Goal: Task Accomplishment & Management: Manage account settings

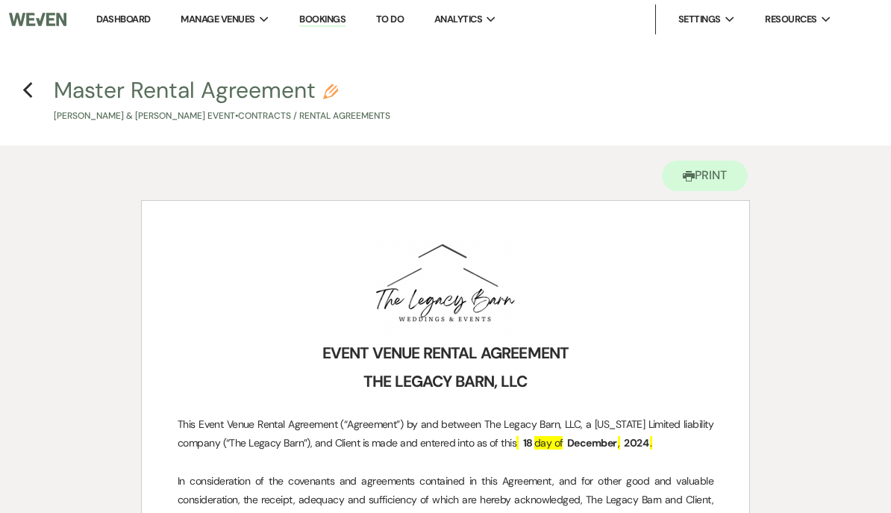
click at [123, 13] on link "Dashboard" at bounding box center [123, 19] width 54 height 13
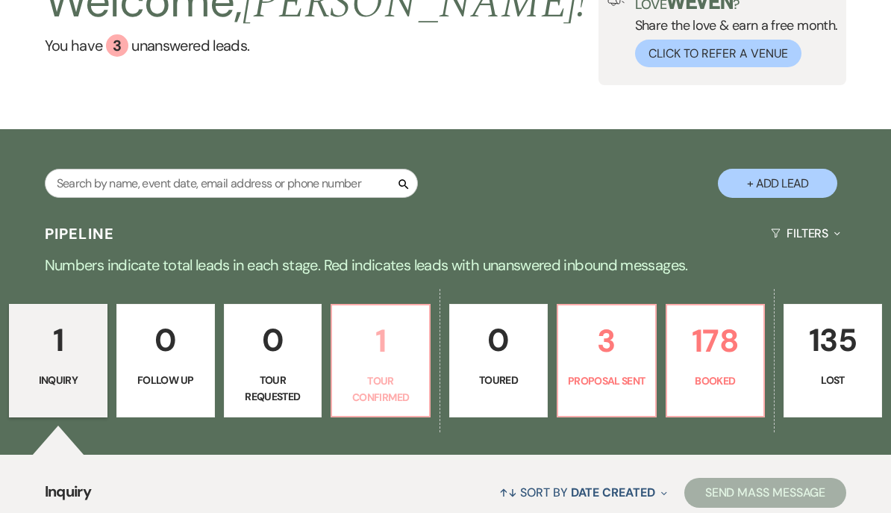
click at [380, 355] on p "1" at bounding box center [380, 341] width 79 height 50
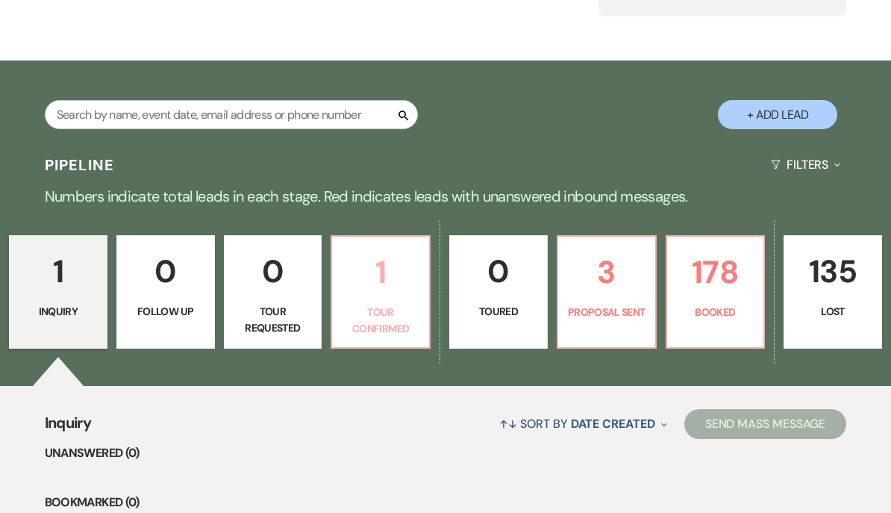
select select "4"
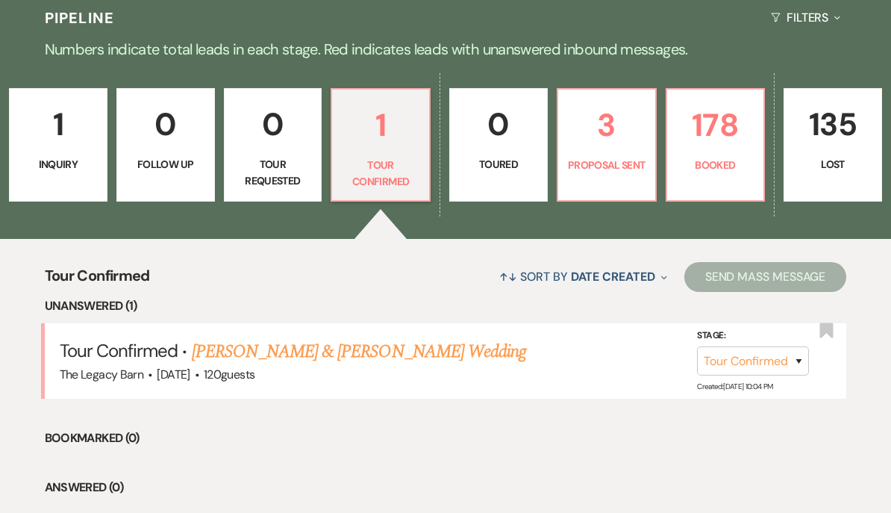
scroll to position [354, 0]
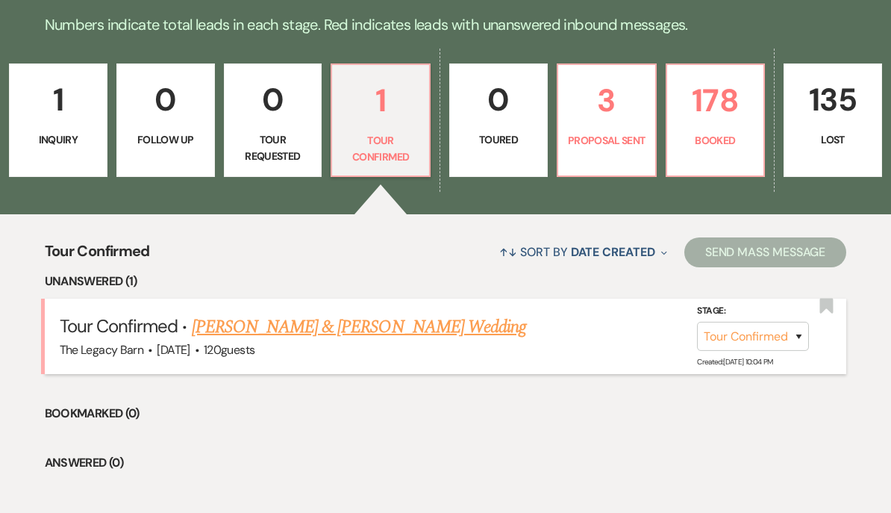
click at [347, 321] on link "[PERSON_NAME] & [PERSON_NAME] Wedding" at bounding box center [359, 326] width 334 height 27
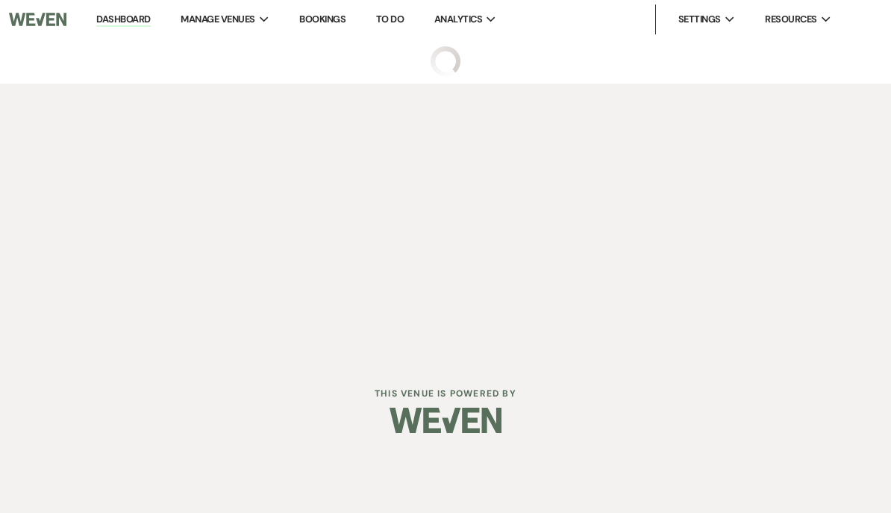
select select "4"
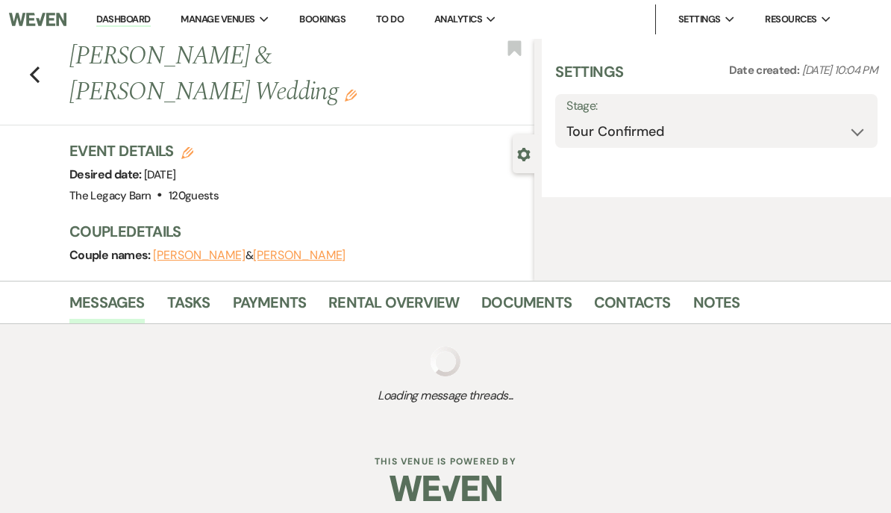
select select "5"
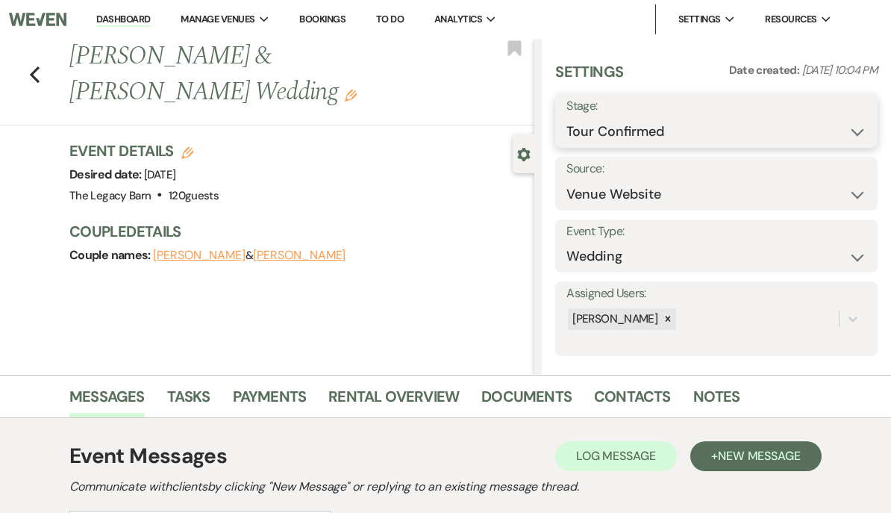
click at [607, 136] on select "Inquiry Follow Up Tour Requested Tour Confirmed Toured Proposal Sent Booked Lost" at bounding box center [716, 131] width 300 height 29
select select "5"
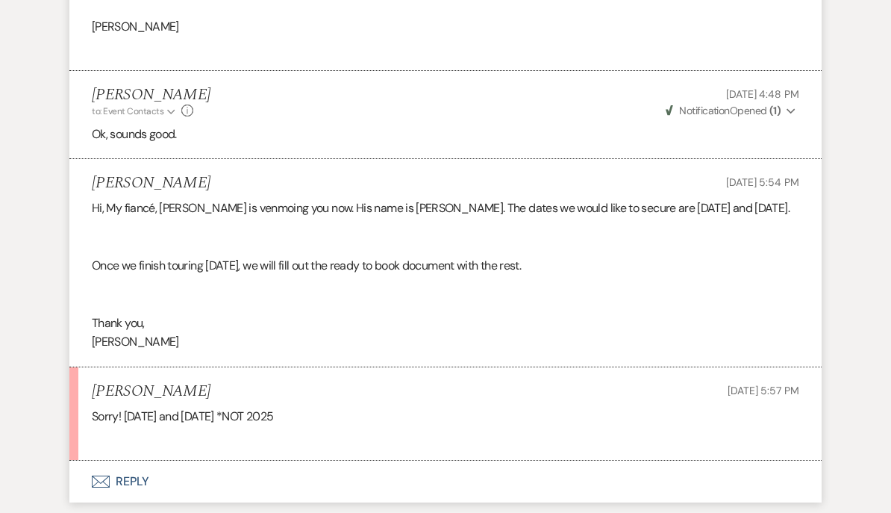
scroll to position [3212, 0]
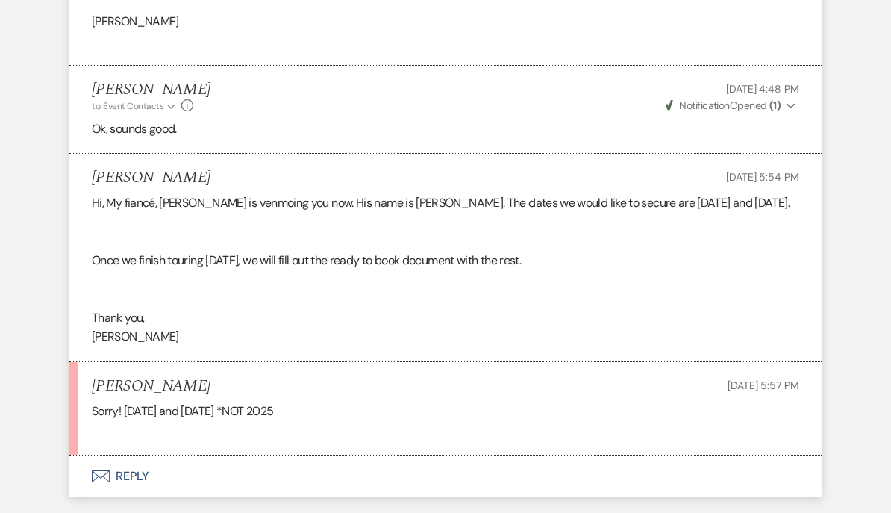
click at [131, 455] on button "Envelope Reply" at bounding box center [445, 476] width 752 height 42
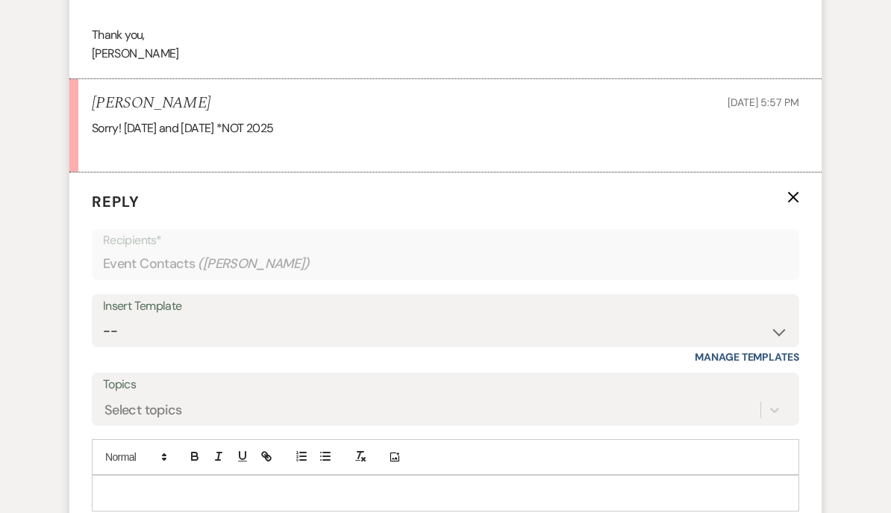
scroll to position [3524, 0]
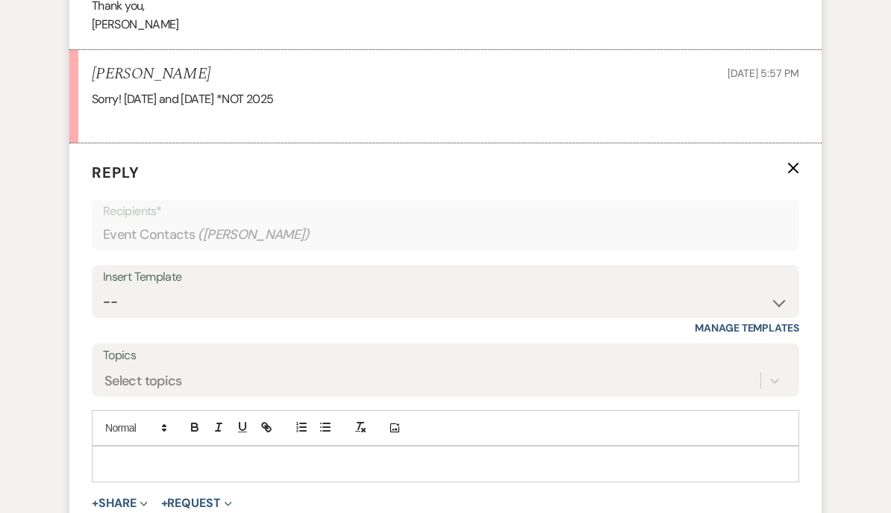
click at [119, 455] on p at bounding box center [446, 463] width 684 height 16
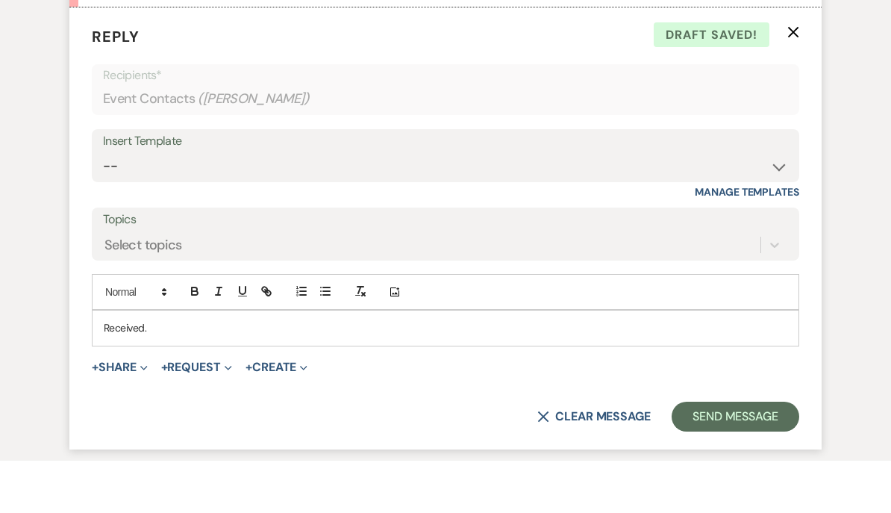
scroll to position [3613, 0]
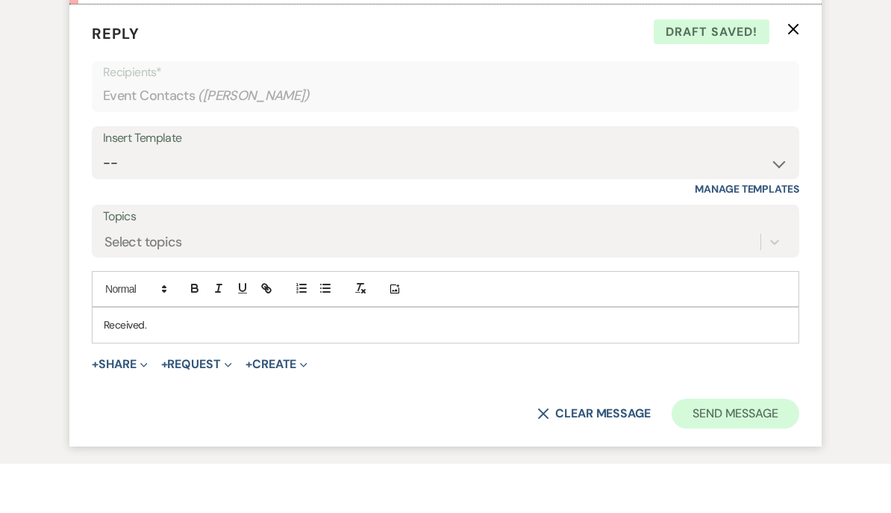
click at [719, 448] on button "Send Message" at bounding box center [736, 463] width 128 height 30
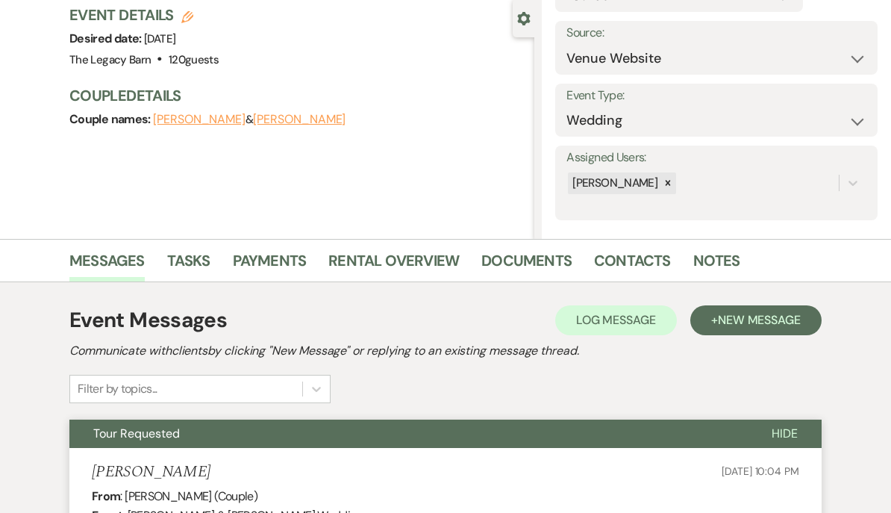
scroll to position [0, 0]
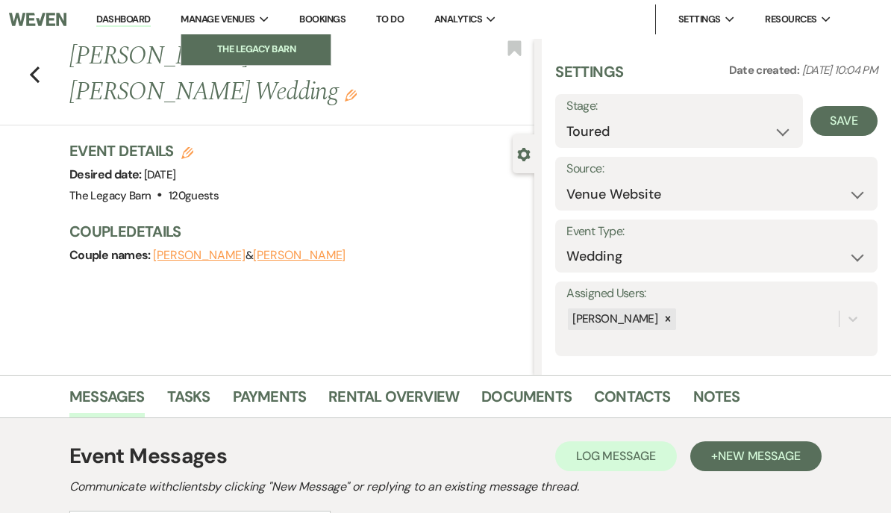
click at [200, 43] on li "The Legacy Barn" at bounding box center [256, 49] width 134 height 15
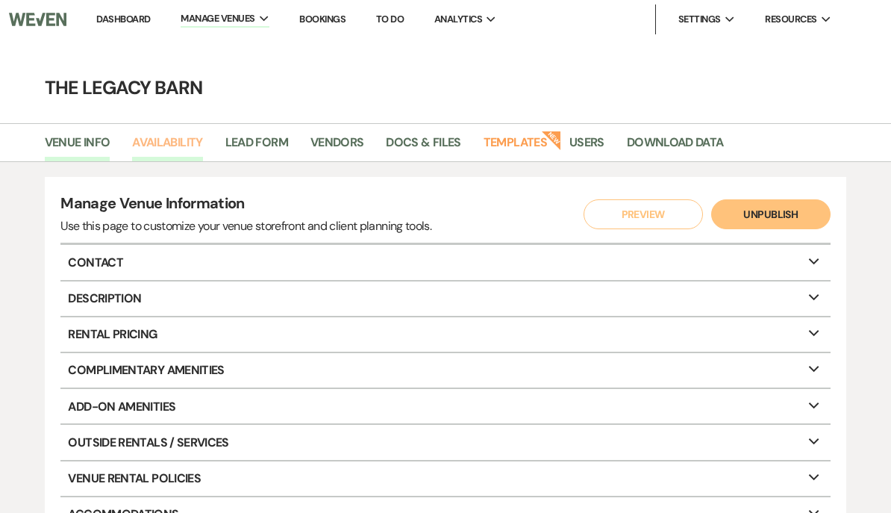
click at [157, 137] on link "Availability" at bounding box center [167, 147] width 70 height 28
select select "3"
select select "2026"
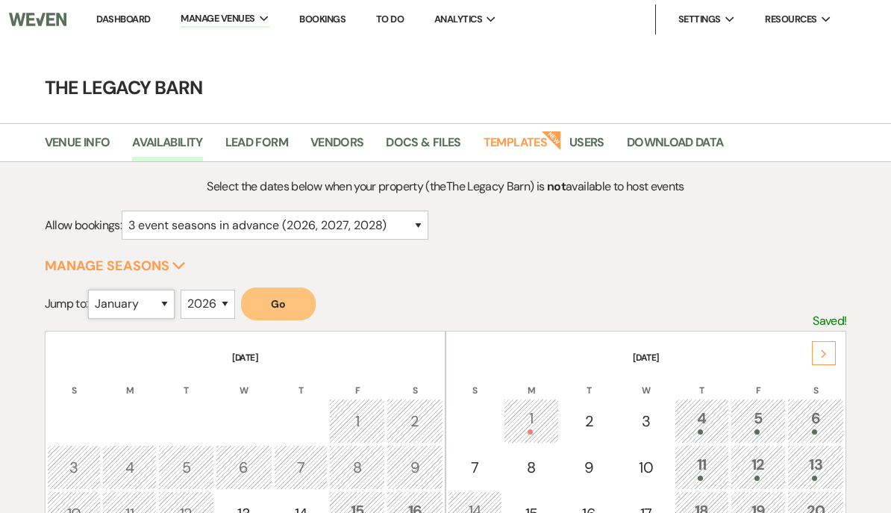
click at [141, 296] on select "January February March April May June July August September October November De…" at bounding box center [131, 304] width 87 height 29
select select "6"
click at [198, 298] on select "2025 2026 2027 2028 2029" at bounding box center [208, 304] width 54 height 29
select select "2027"
click at [279, 304] on button "Go" at bounding box center [278, 303] width 75 height 33
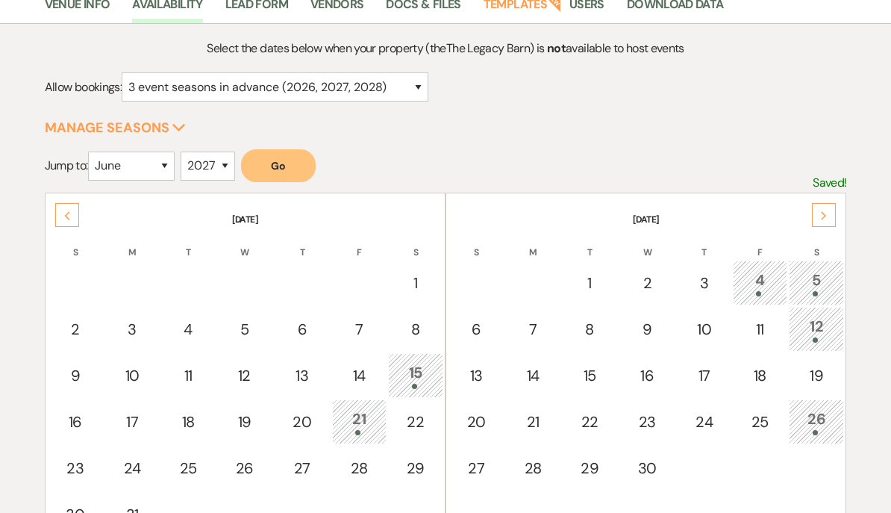
scroll to position [138, 0]
click at [813, 369] on div "19" at bounding box center [816, 375] width 39 height 22
select select "other"
select select "false"
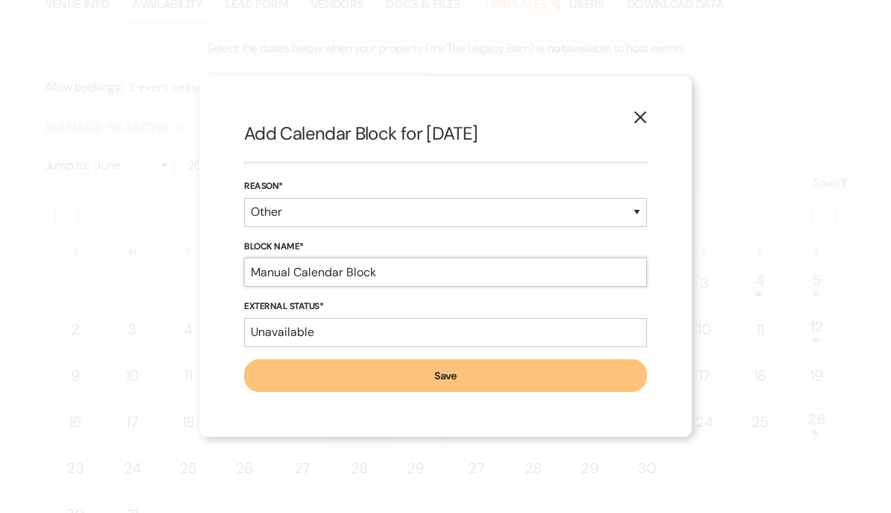
click at [378, 287] on input "Manual Calendar Block" at bounding box center [445, 271] width 403 height 29
type input "M"
type input "$500 hold for [PERSON_NAME] and [PERSON_NAME]"
click at [298, 392] on button "Save" at bounding box center [445, 375] width 403 height 33
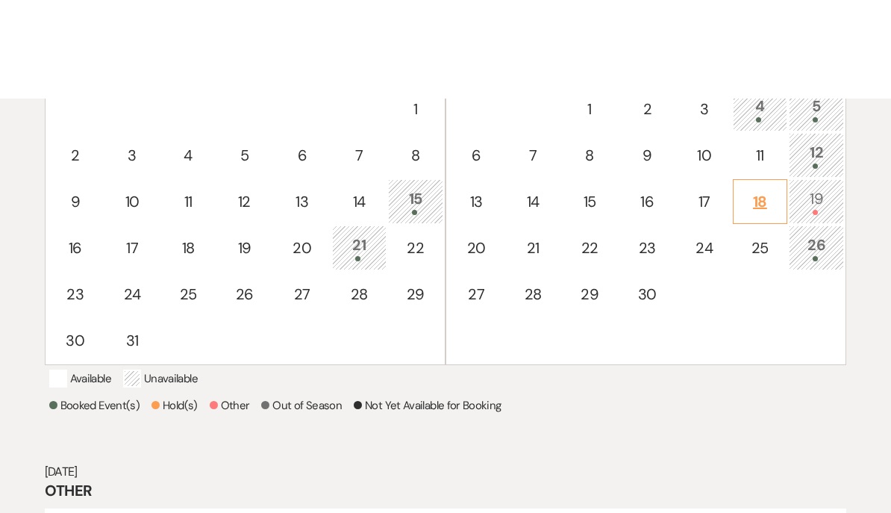
scroll to position [312, 0]
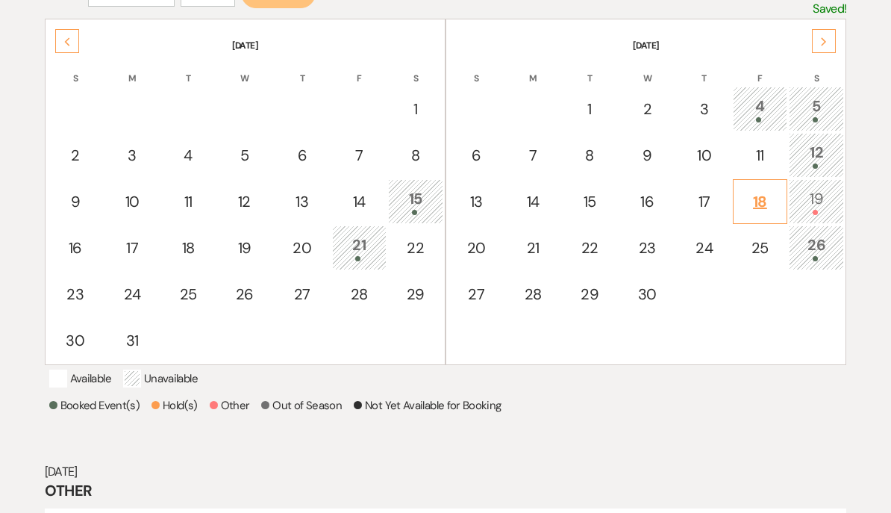
click at [757, 190] on div "18" at bounding box center [760, 201] width 38 height 22
select select "other"
select select "false"
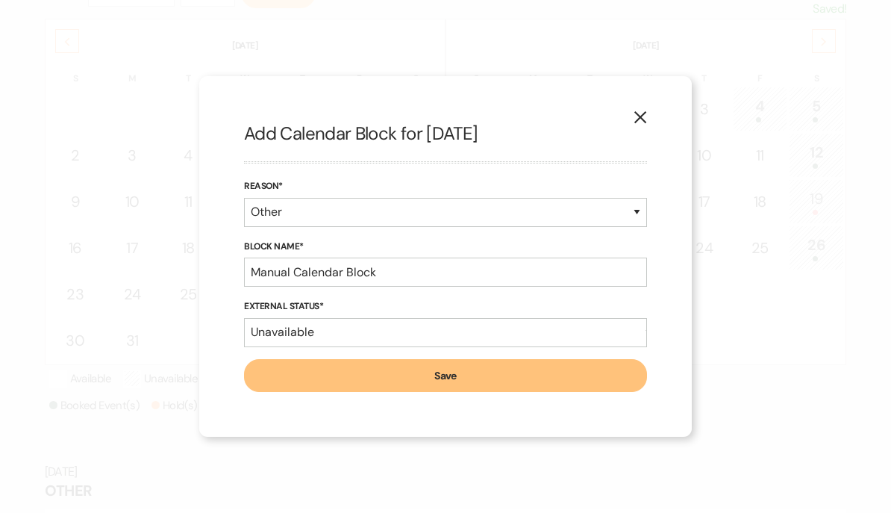
click at [380, 359] on button "Save" at bounding box center [445, 375] width 403 height 33
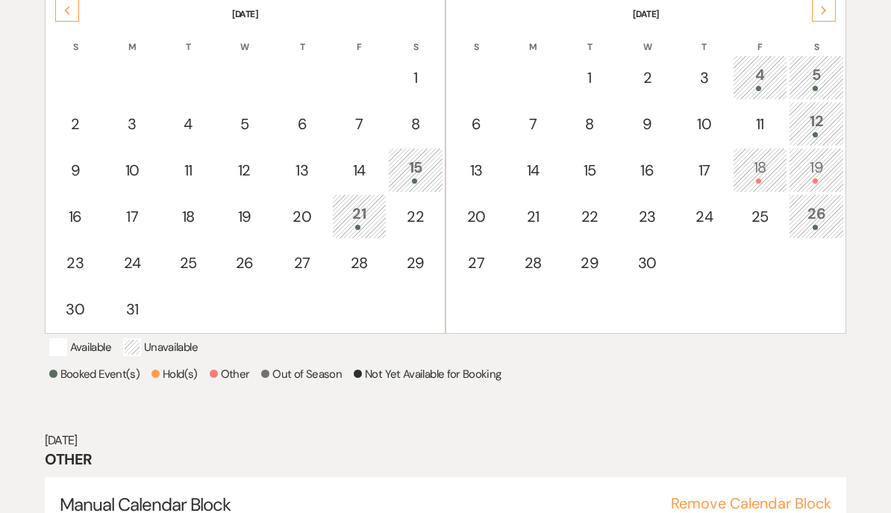
scroll to position [327, 0]
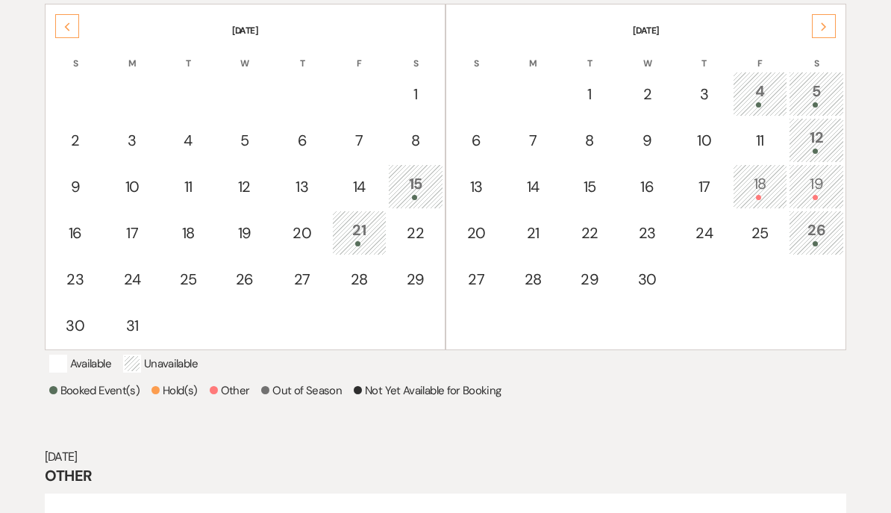
click at [757, 195] on span at bounding box center [758, 197] width 5 height 5
click at [760, 183] on div "18" at bounding box center [760, 186] width 38 height 28
click at [747, 512] on button "Remove Calendar Block" at bounding box center [751, 519] width 160 height 15
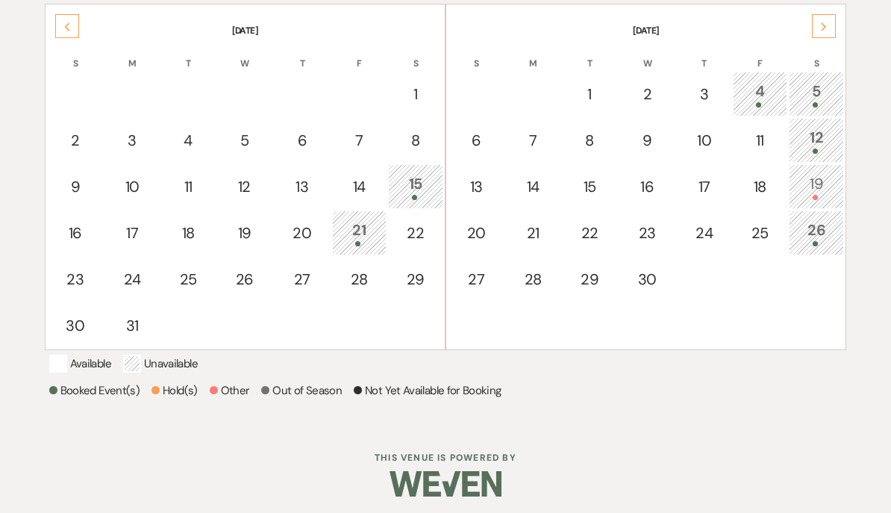
scroll to position [263, 0]
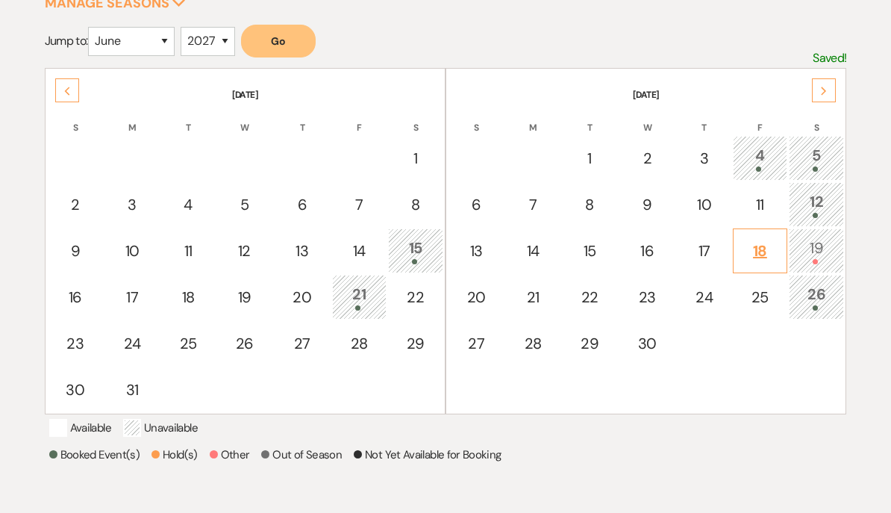
click at [760, 254] on div "18" at bounding box center [760, 251] width 38 height 22
select select "other"
select select "false"
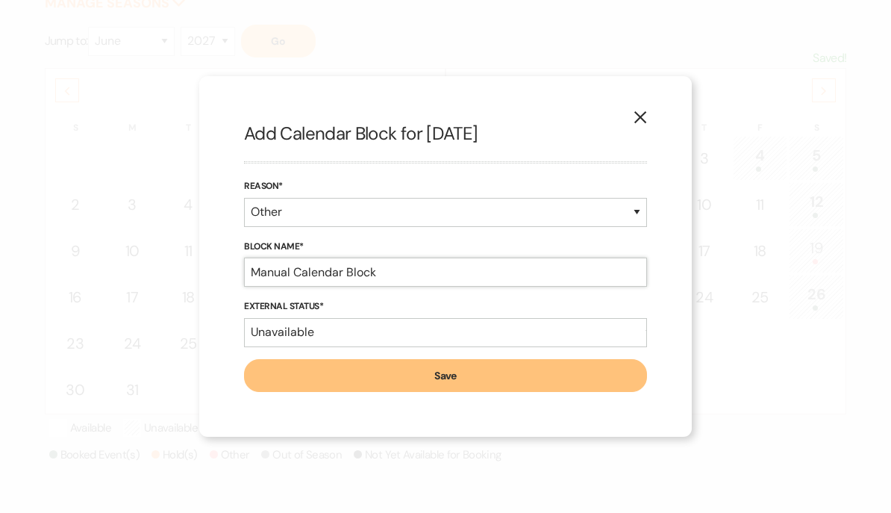
click at [416, 287] on input "Manual Calendar Block" at bounding box center [445, 271] width 403 height 29
type input "M"
click at [271, 287] on input "[PERSON_NAME] hold" at bounding box center [445, 271] width 403 height 29
type input "[PERSON_NAME] hold"
click at [324, 392] on button "Save" at bounding box center [445, 375] width 403 height 33
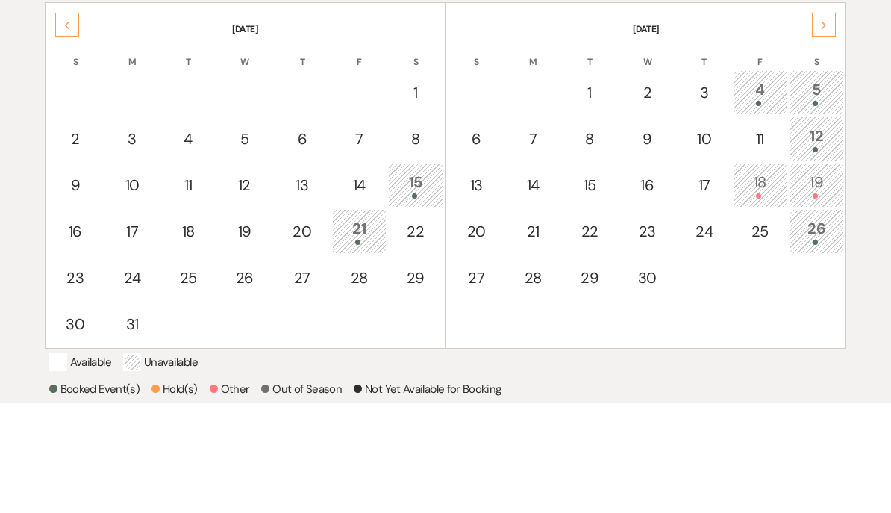
scroll to position [0, 0]
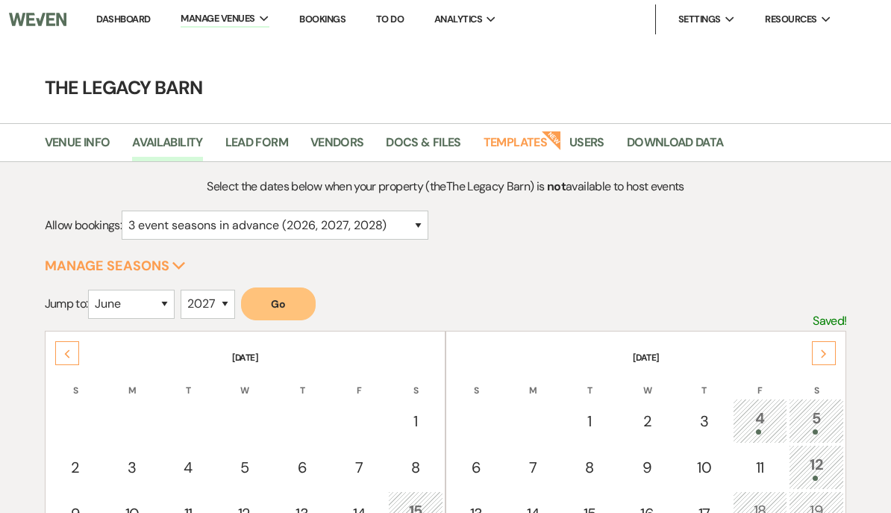
click at [122, 19] on link "Dashboard" at bounding box center [123, 19] width 54 height 13
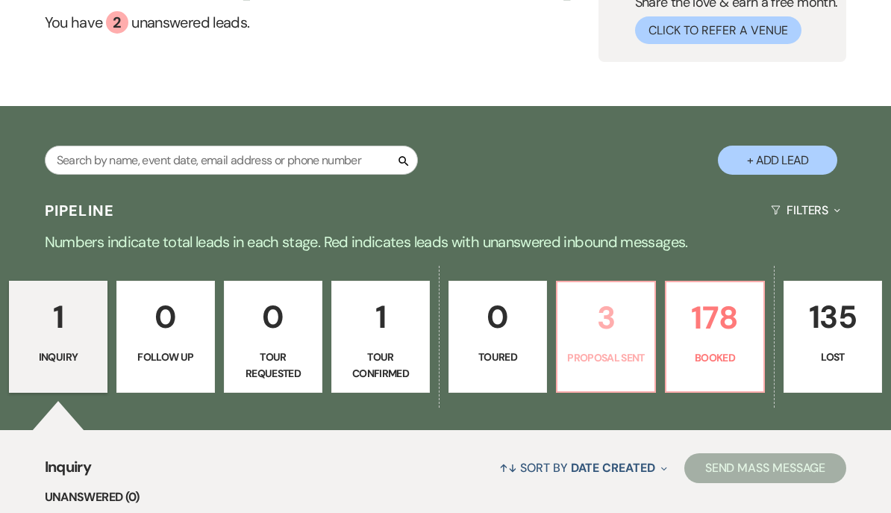
click at [596, 337] on p "3" at bounding box center [605, 318] width 79 height 50
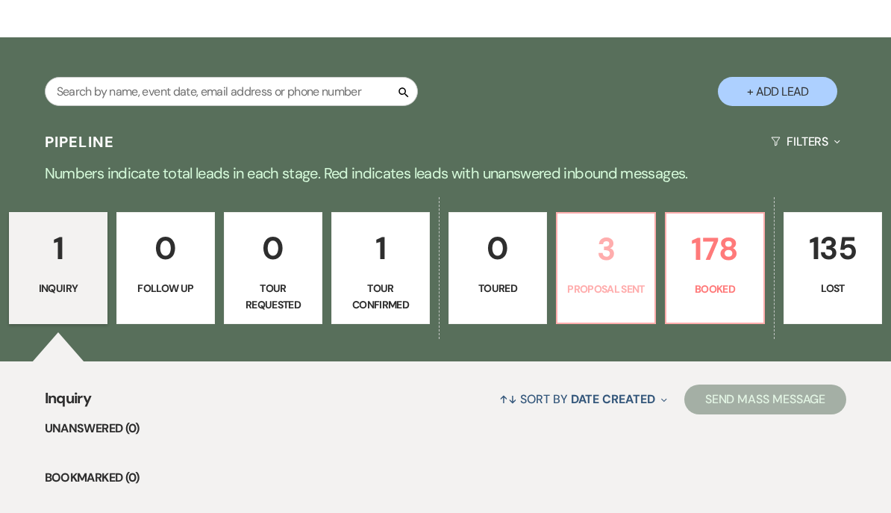
select select "6"
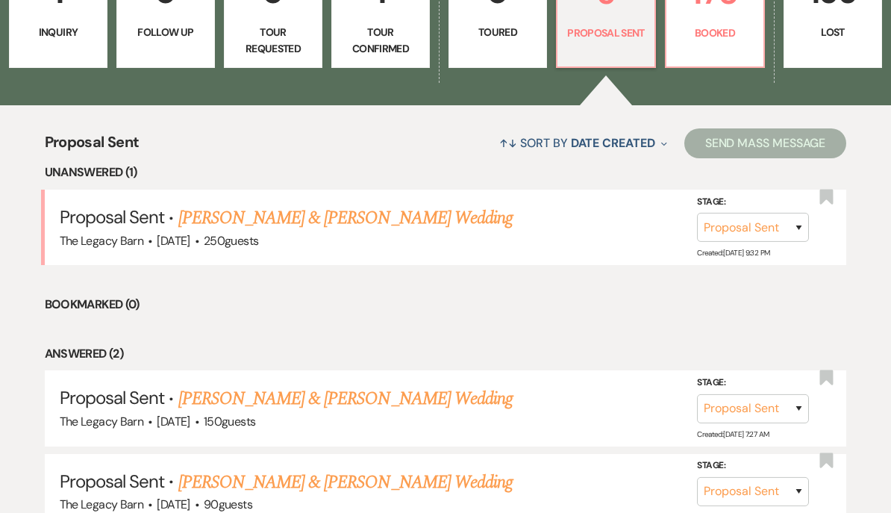
scroll to position [461, 0]
click at [229, 209] on link "[PERSON_NAME] & [PERSON_NAME] Wedding" at bounding box center [345, 217] width 334 height 27
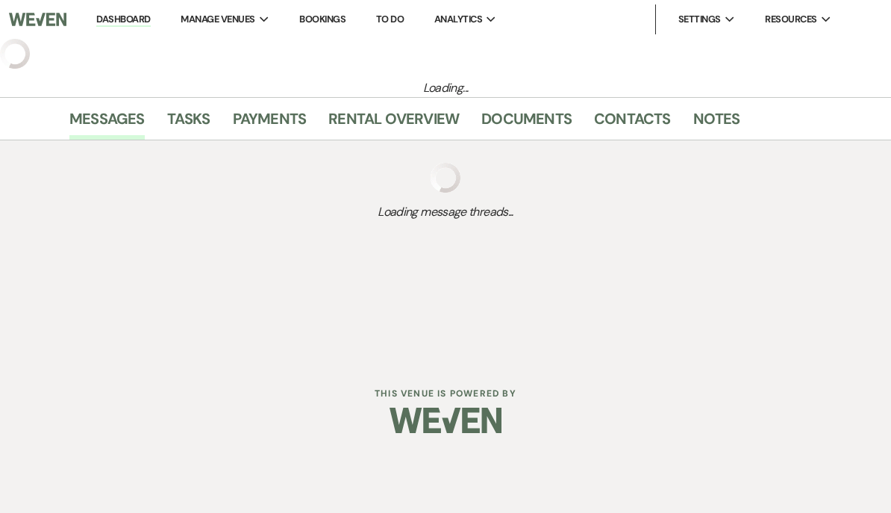
select select "6"
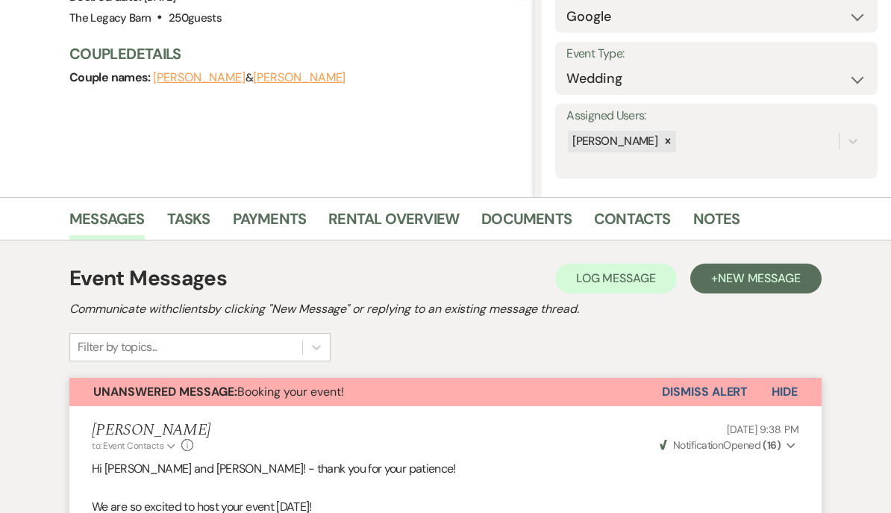
scroll to position [177, 0]
click at [513, 209] on link "Documents" at bounding box center [526, 223] width 90 height 33
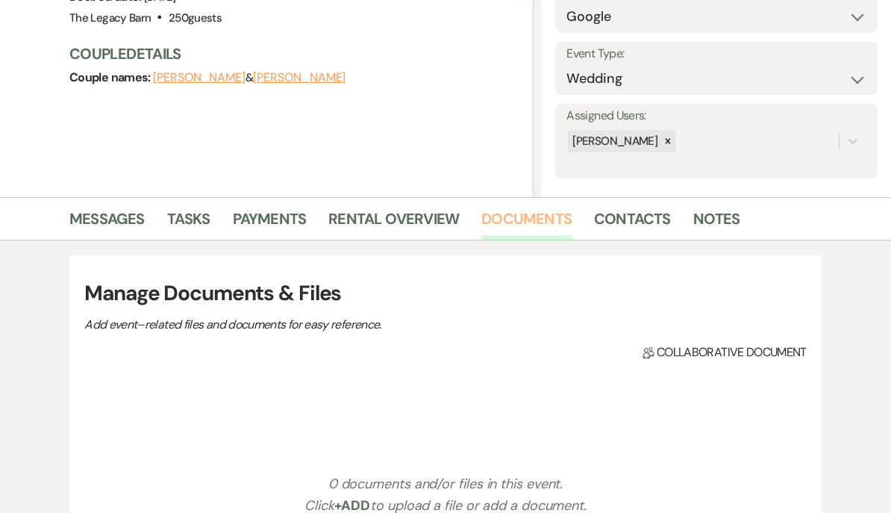
scroll to position [178, 0]
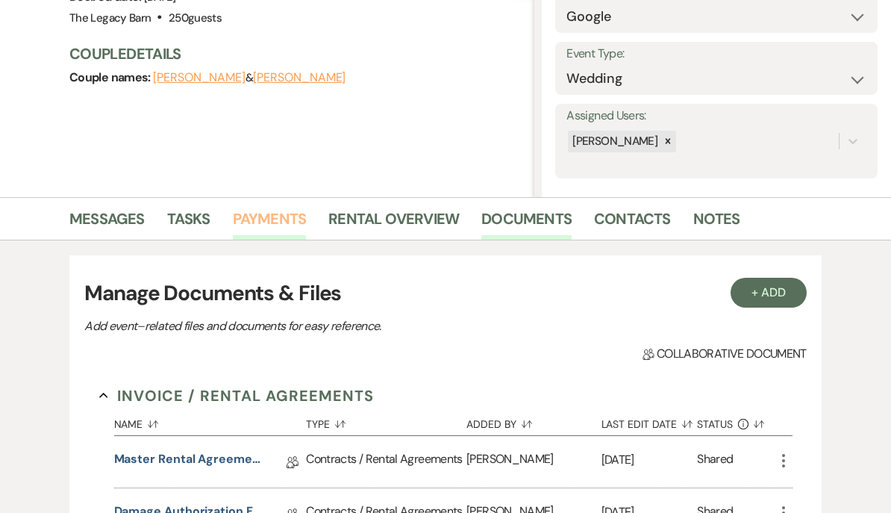
click at [268, 208] on link "Payments" at bounding box center [270, 223] width 74 height 33
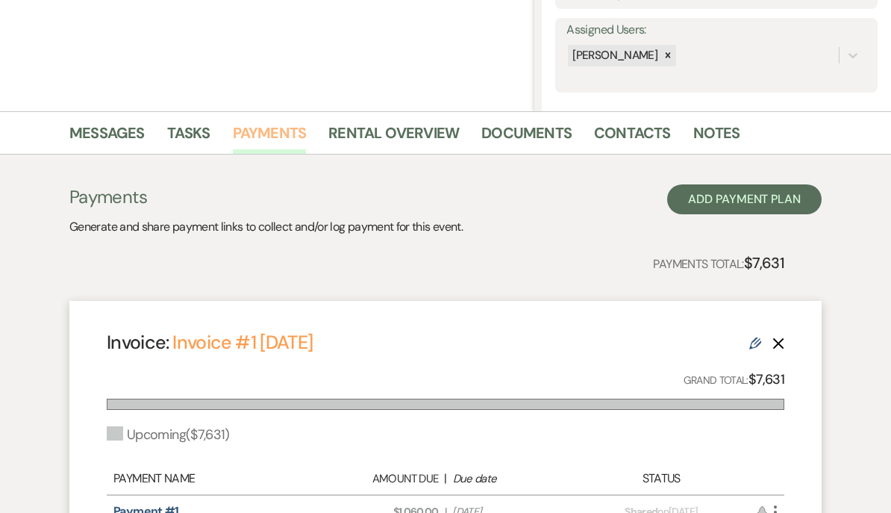
scroll to position [335, 0]
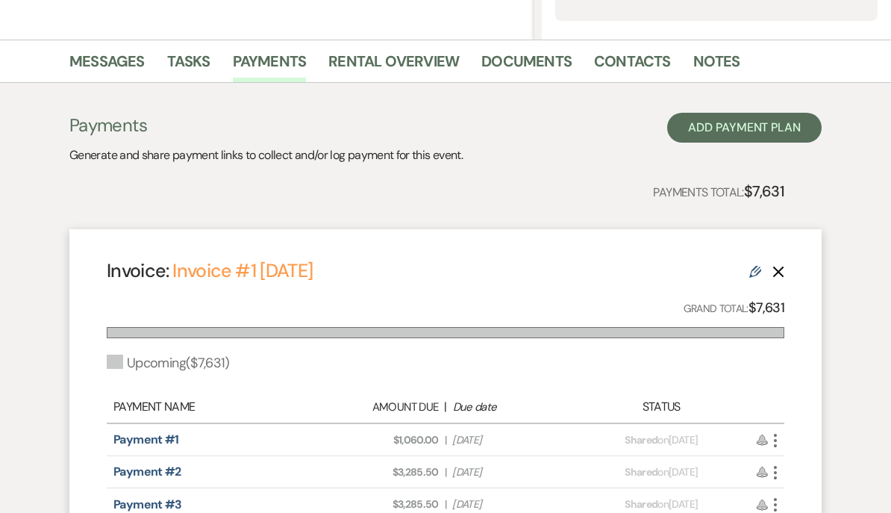
click at [783, 434] on icon "More" at bounding box center [775, 440] width 18 height 18
click at [807, 512] on button "Check [PERSON_NAME] [PERSON_NAME] as Paid" at bounding box center [841, 519] width 151 height 25
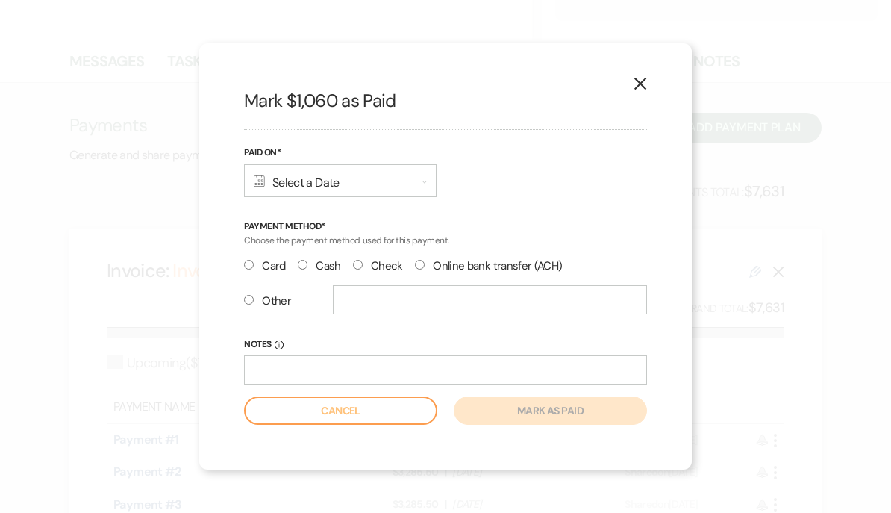
click at [285, 197] on div "Calendar Select a Date Expand" at bounding box center [340, 180] width 193 height 33
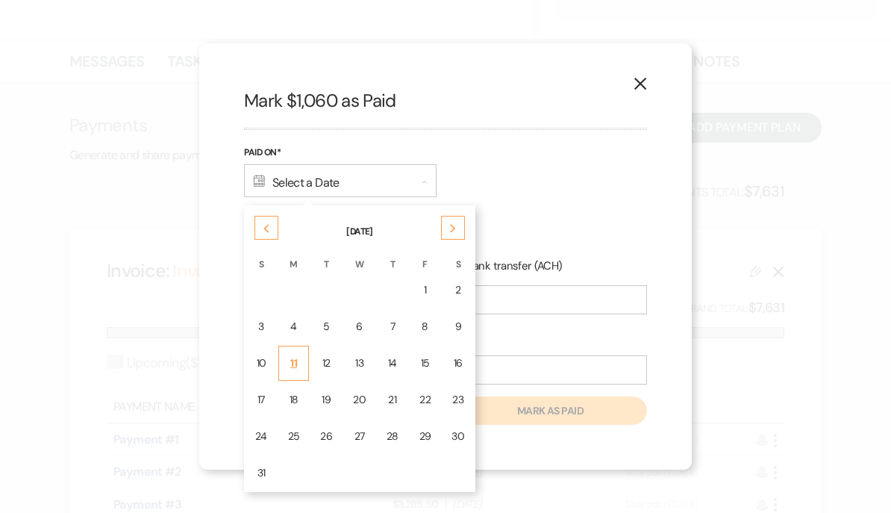
click at [293, 371] on div "11" at bounding box center [294, 363] width 12 height 16
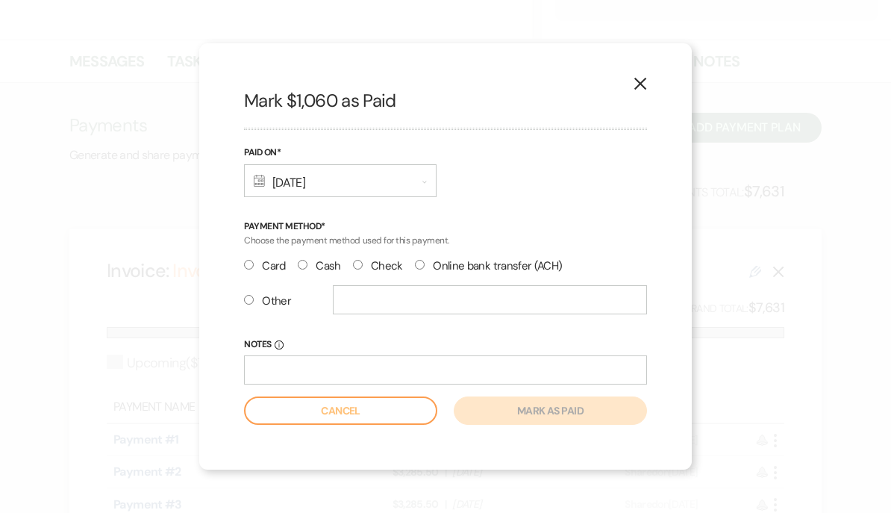
click at [245, 304] on input "Other" at bounding box center [249, 300] width 10 height 10
radio input "true"
click at [357, 314] on input "text" at bounding box center [490, 299] width 314 height 29
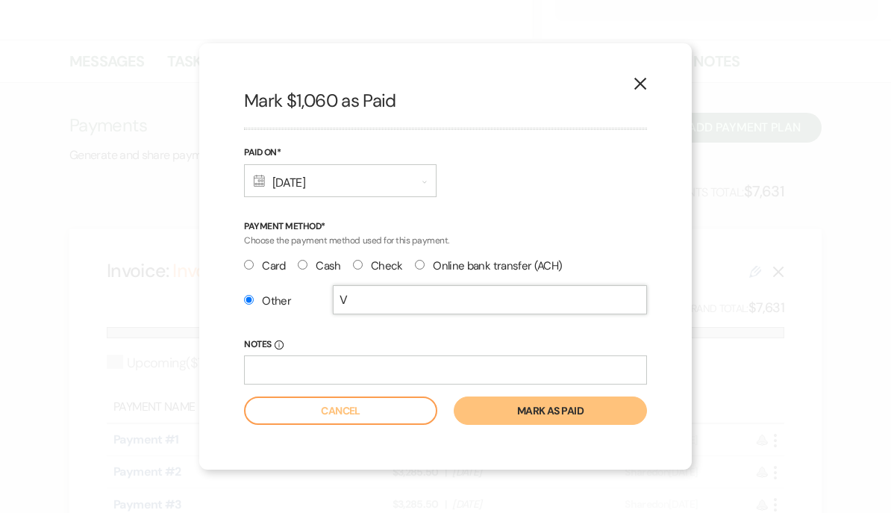
type input "Venmo"
click at [492, 425] on button "Mark as paid" at bounding box center [550, 410] width 193 height 28
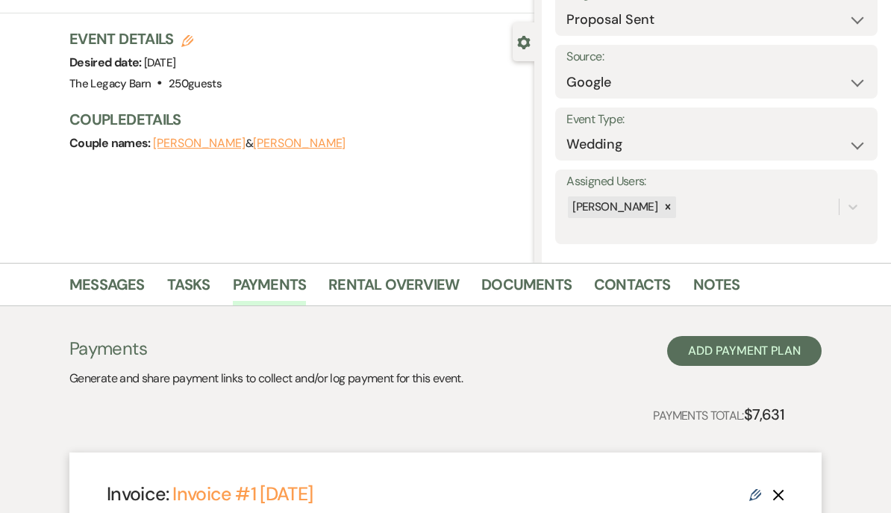
scroll to position [0, 0]
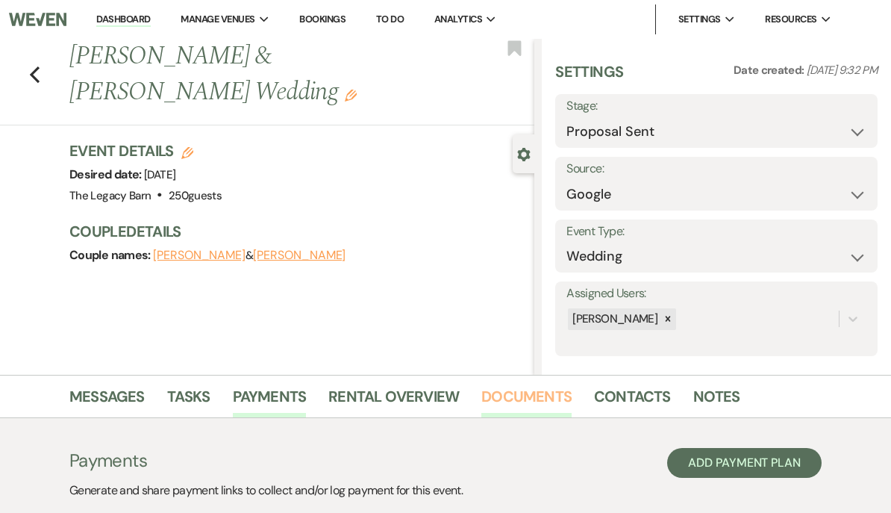
click at [513, 387] on link "Documents" at bounding box center [526, 400] width 90 height 33
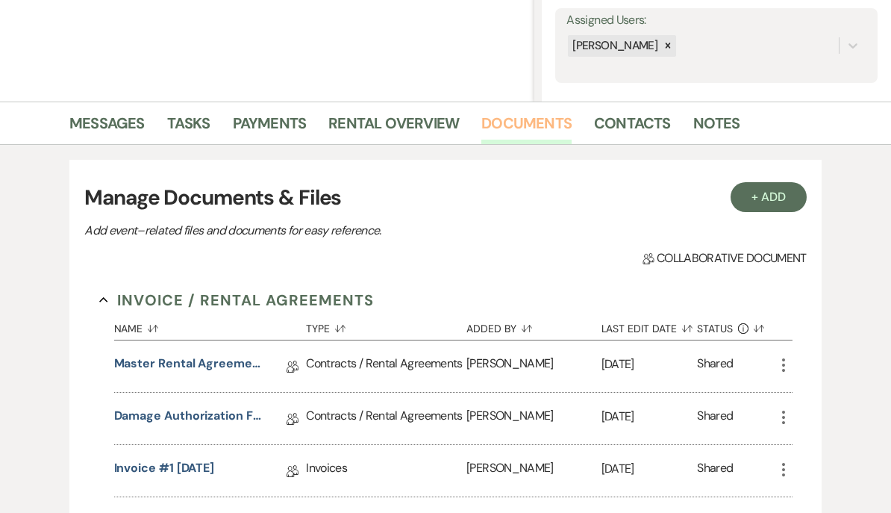
scroll to position [273, 0]
click at [139, 413] on link "Damage Authorization Form" at bounding box center [188, 418] width 149 height 23
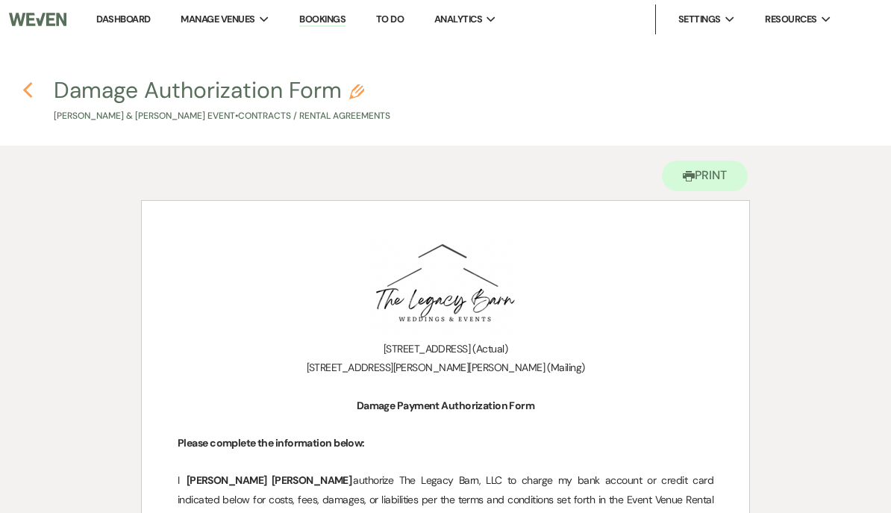
click at [31, 93] on icon "Previous" at bounding box center [27, 90] width 11 height 18
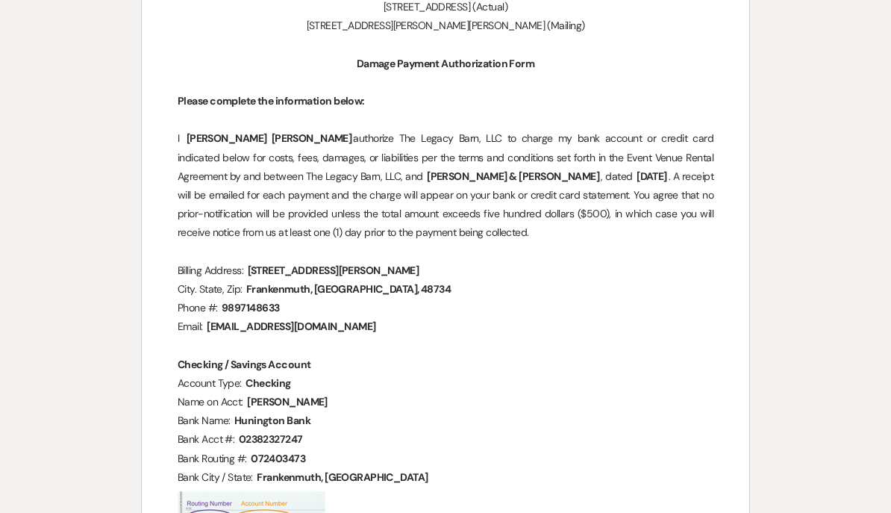
select select "6"
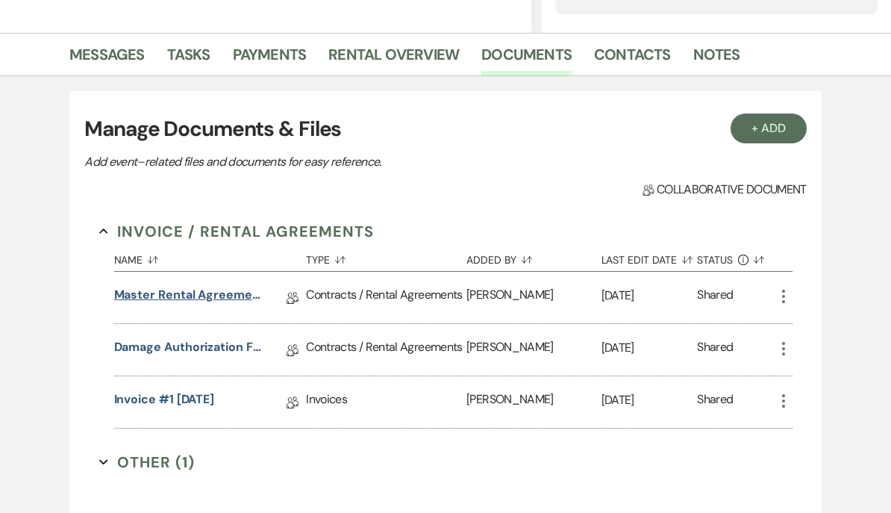
click at [134, 289] on link "Master Rental Agreement" at bounding box center [188, 297] width 149 height 23
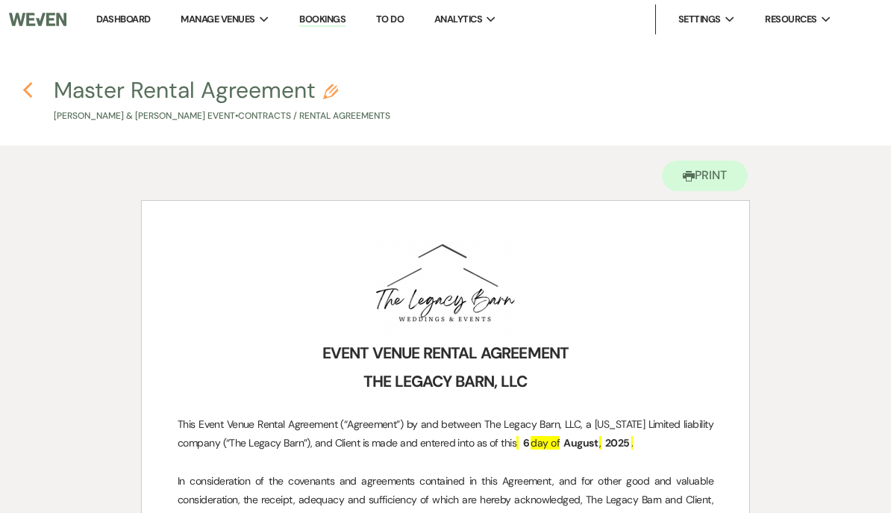
click at [33, 92] on icon "Previous" at bounding box center [27, 90] width 11 height 18
select select "6"
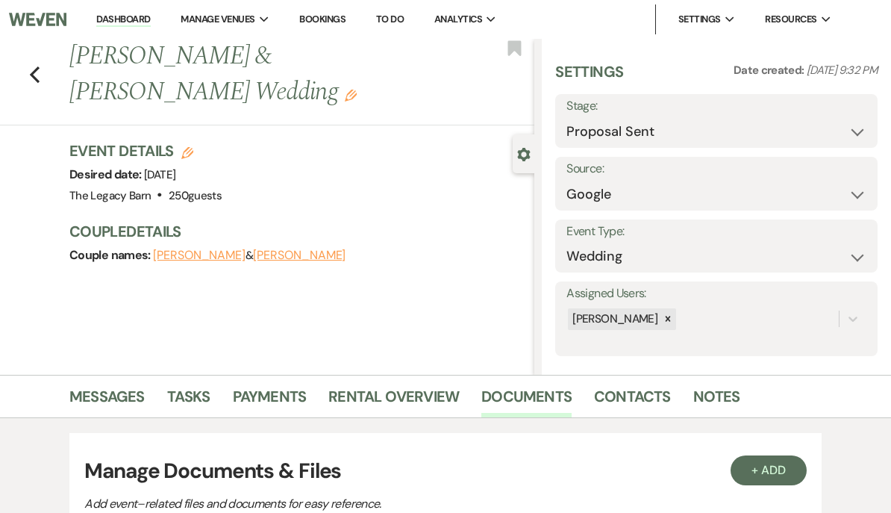
scroll to position [342, 0]
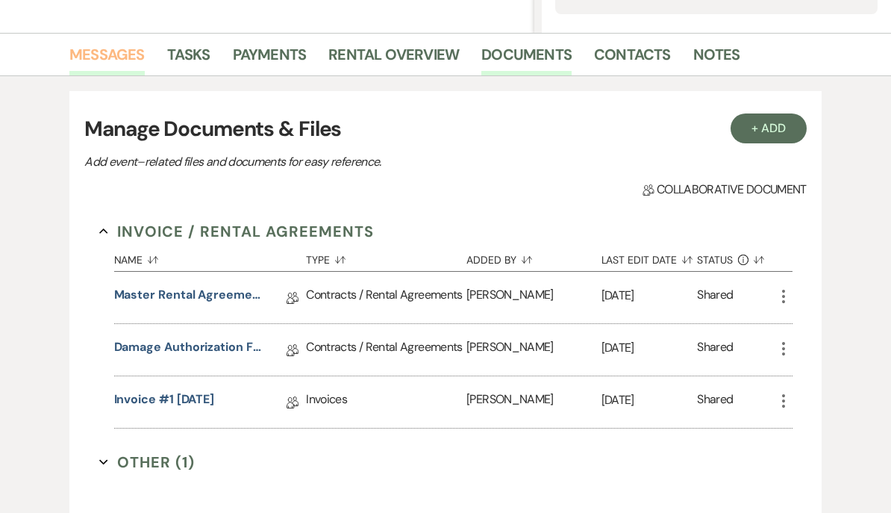
click at [100, 56] on link "Messages" at bounding box center [106, 59] width 75 height 33
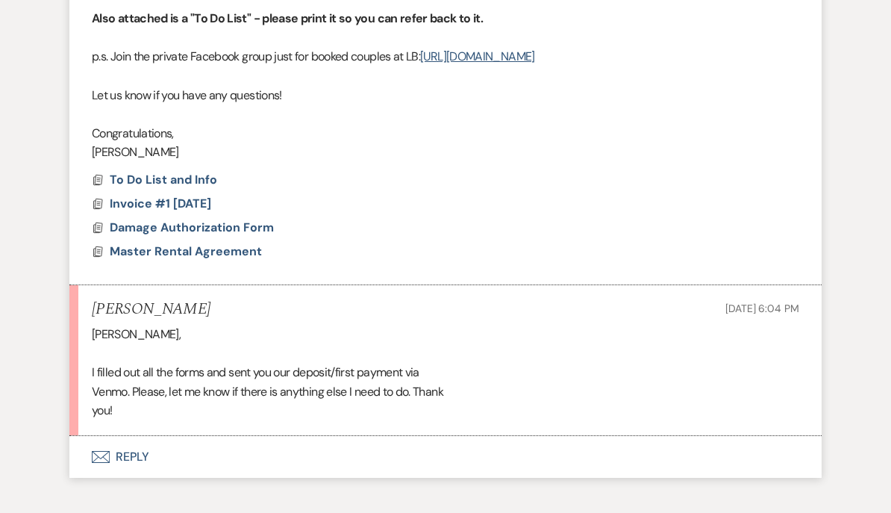
scroll to position [989, 0]
click at [130, 437] on button "Envelope Reply" at bounding box center [445, 458] width 752 height 42
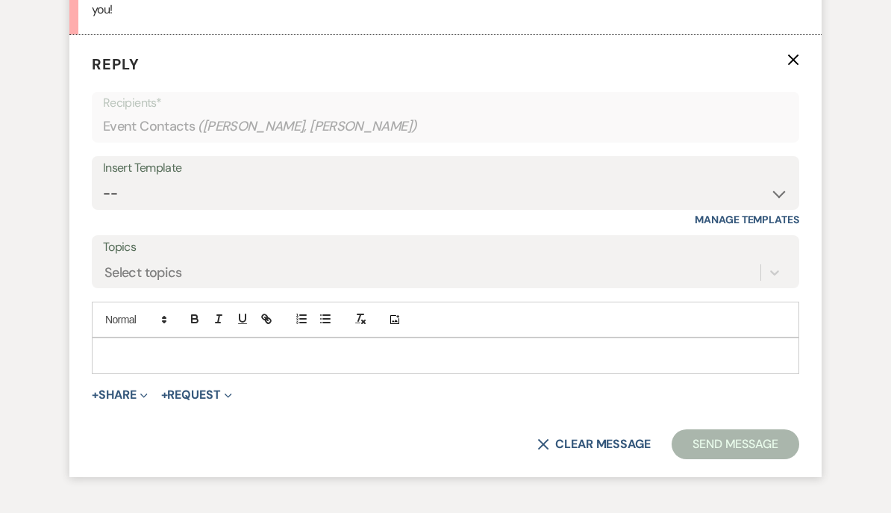
scroll to position [1387, 0]
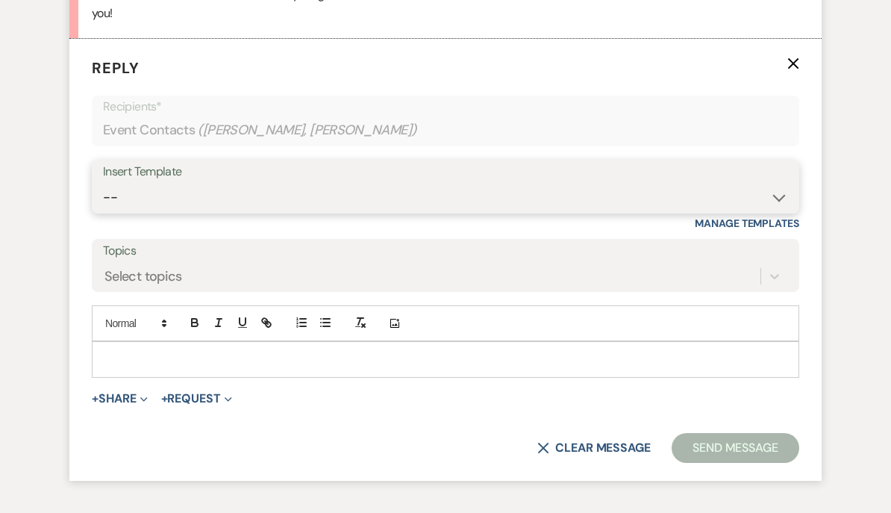
click at [115, 184] on select "-- Documents for Conversion Planning Portal Introduction Initial Inquiry Respon…" at bounding box center [445, 197] width 685 height 29
select select "3000"
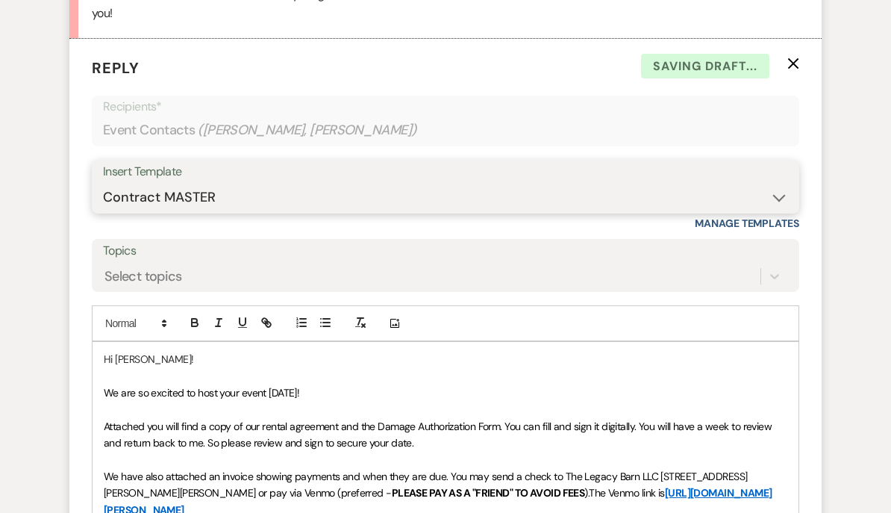
click at [241, 183] on select "-- Documents for Conversion Planning Portal Introduction Initial Inquiry Respon…" at bounding box center [445, 197] width 685 height 29
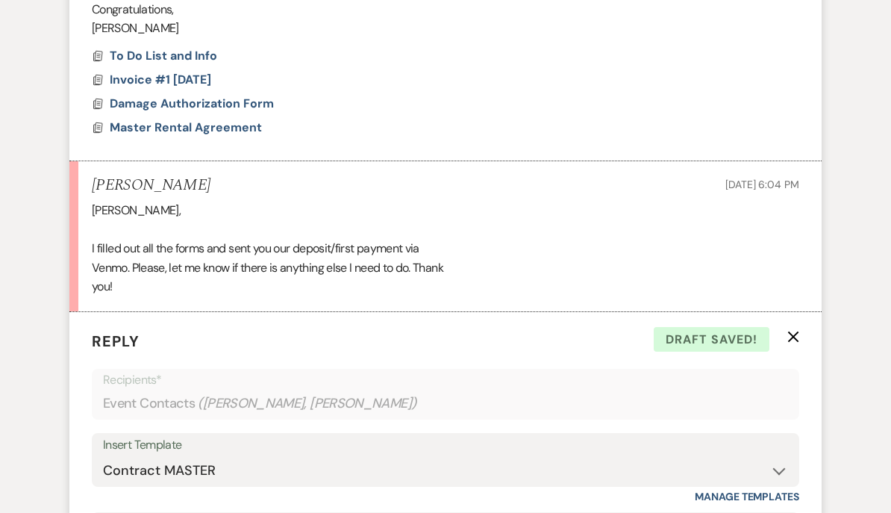
click at [798, 331] on icon "X" at bounding box center [793, 337] width 12 height 12
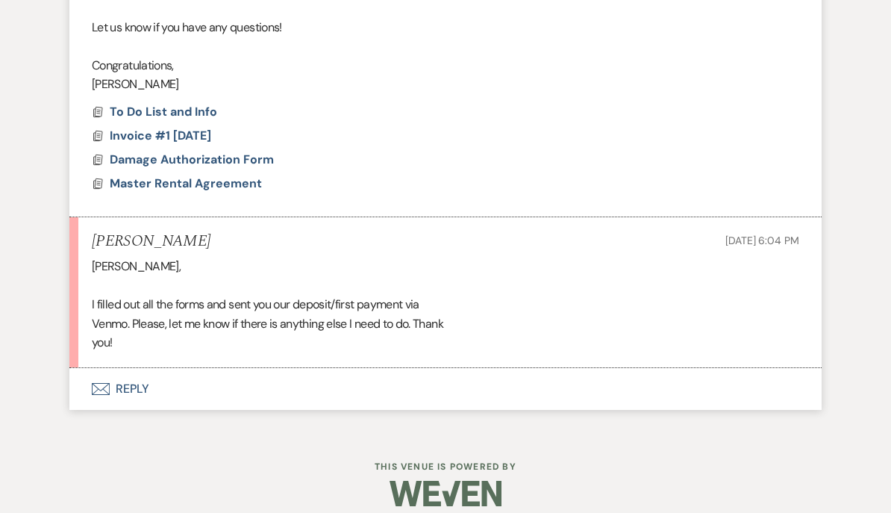
click at [125, 372] on button "Envelope Reply" at bounding box center [445, 389] width 752 height 42
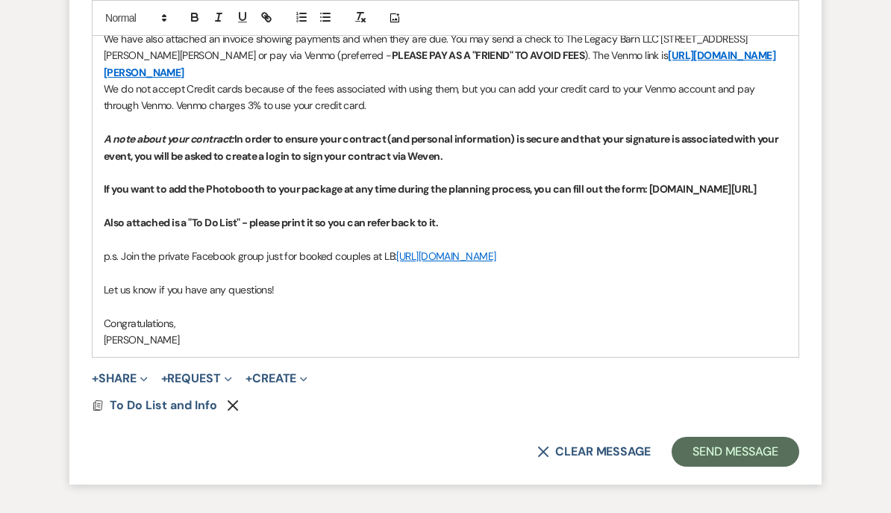
scroll to position [1856, 0]
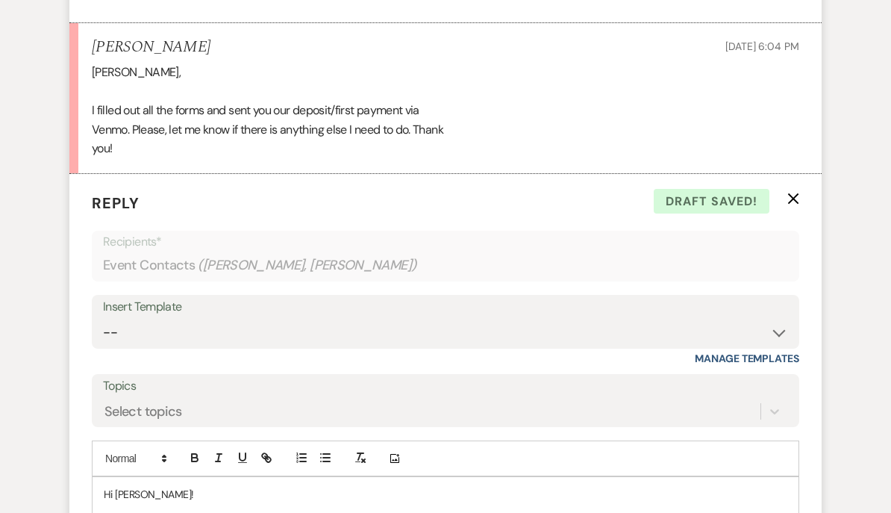
click at [794, 194] on use "button" at bounding box center [793, 199] width 11 height 11
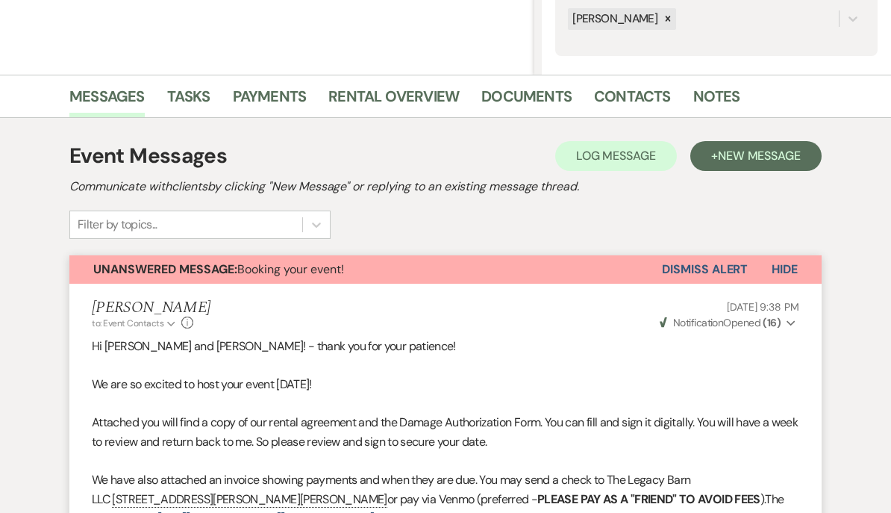
scroll to position [0, 0]
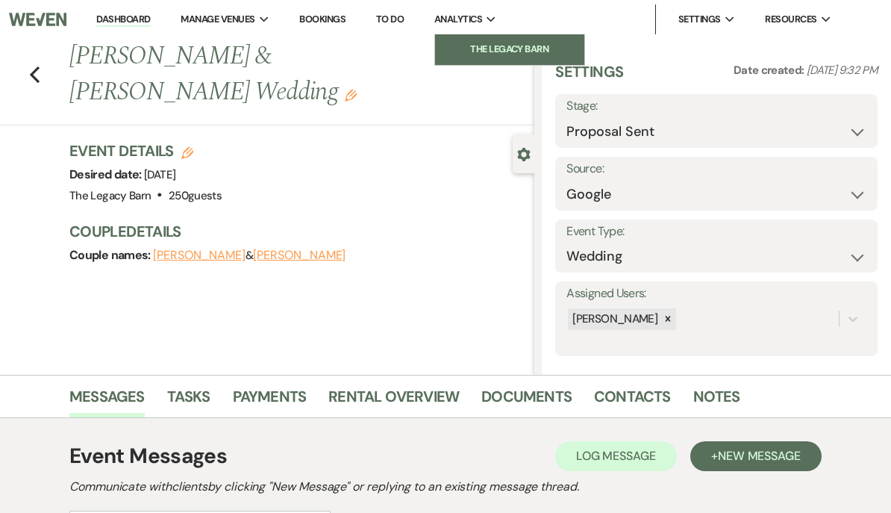
click at [449, 51] on li "The Legacy Barn" at bounding box center [509, 49] width 134 height 15
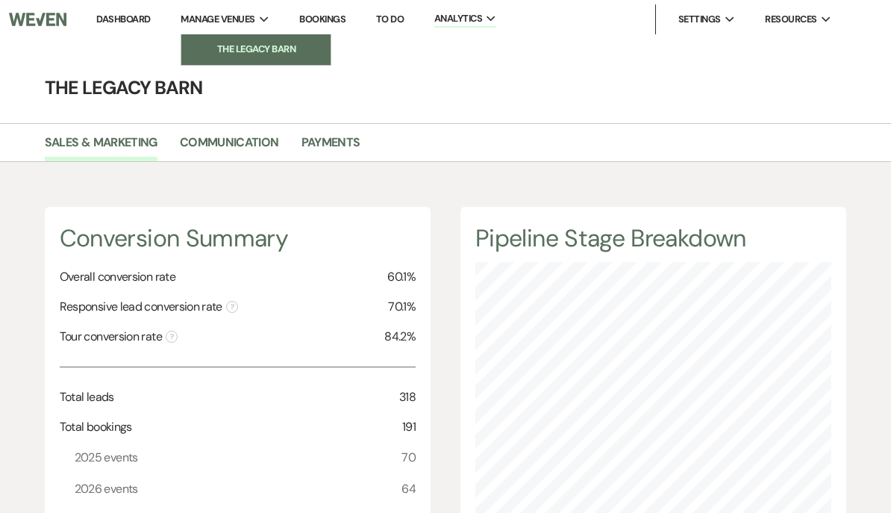
click at [272, 49] on li "The Legacy Barn" at bounding box center [256, 49] width 134 height 15
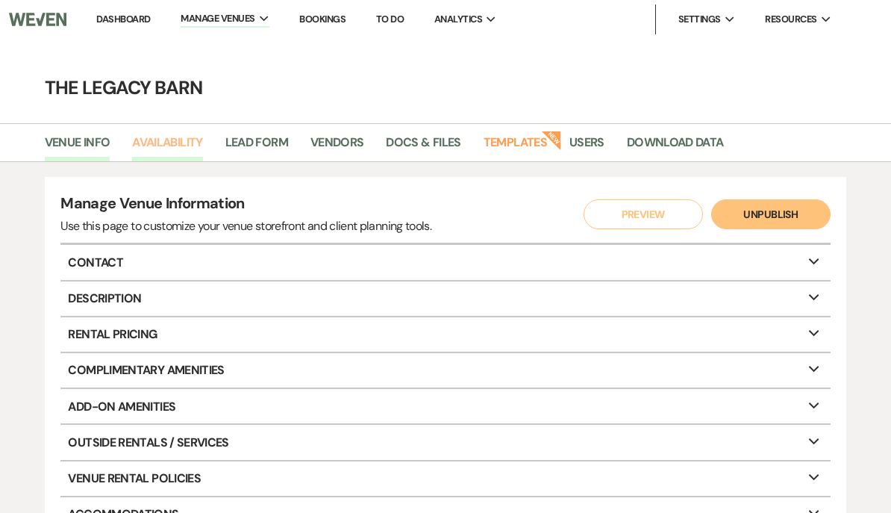
click at [161, 140] on link "Availability" at bounding box center [167, 147] width 70 height 28
select select "3"
select select "2026"
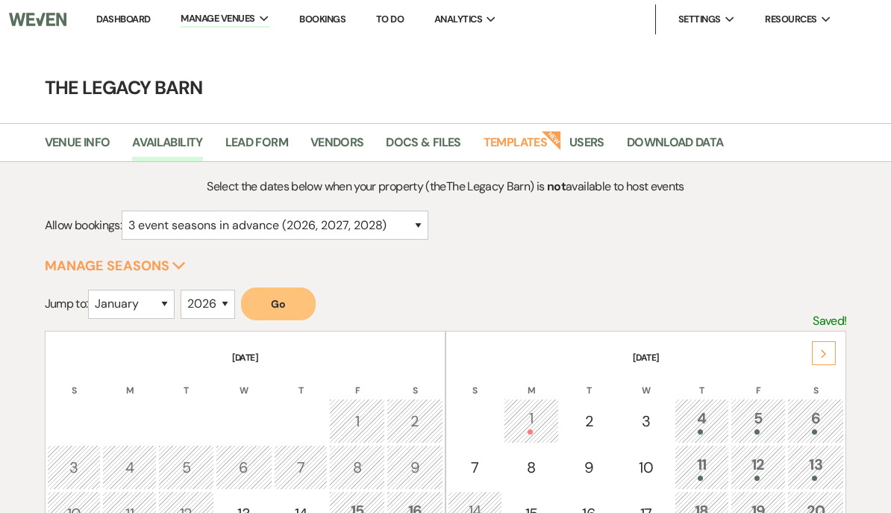
click at [305, 287] on button "Go" at bounding box center [278, 303] width 75 height 33
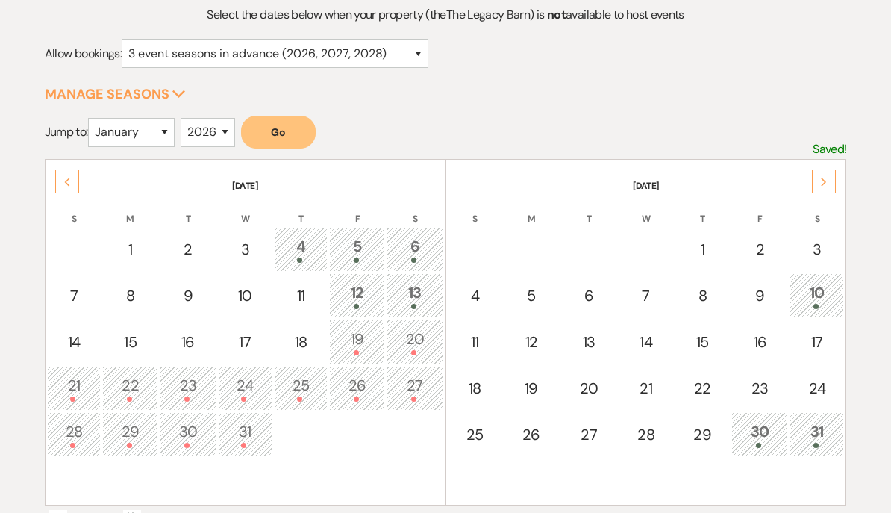
scroll to position [201, 0]
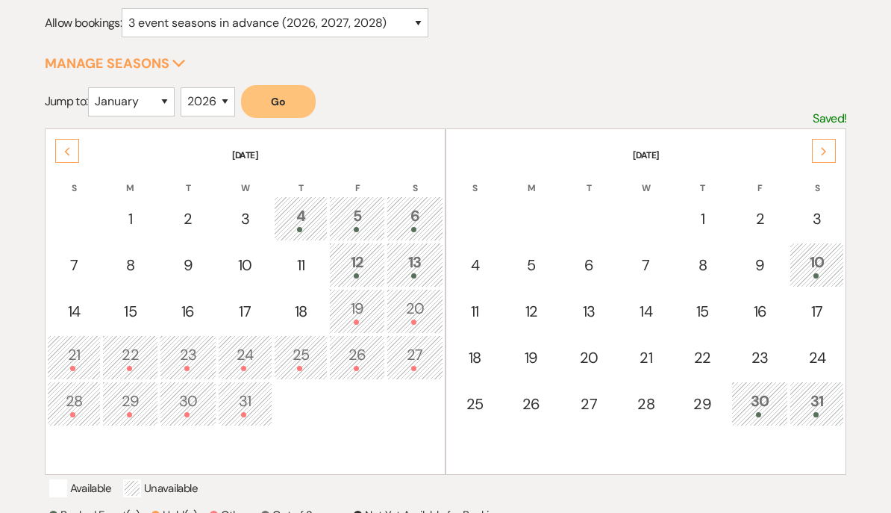
click at [823, 160] on div "Next" at bounding box center [824, 152] width 24 height 24
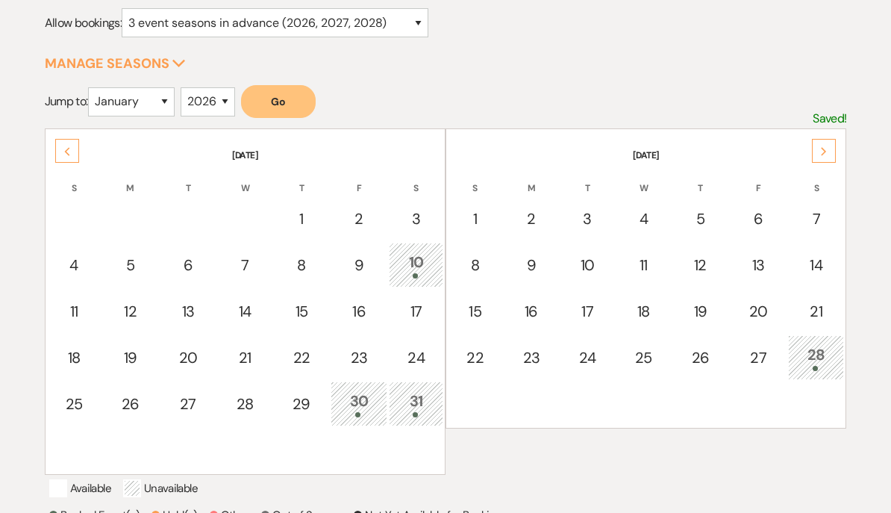
click at [831, 156] on div "Next" at bounding box center [824, 151] width 24 height 24
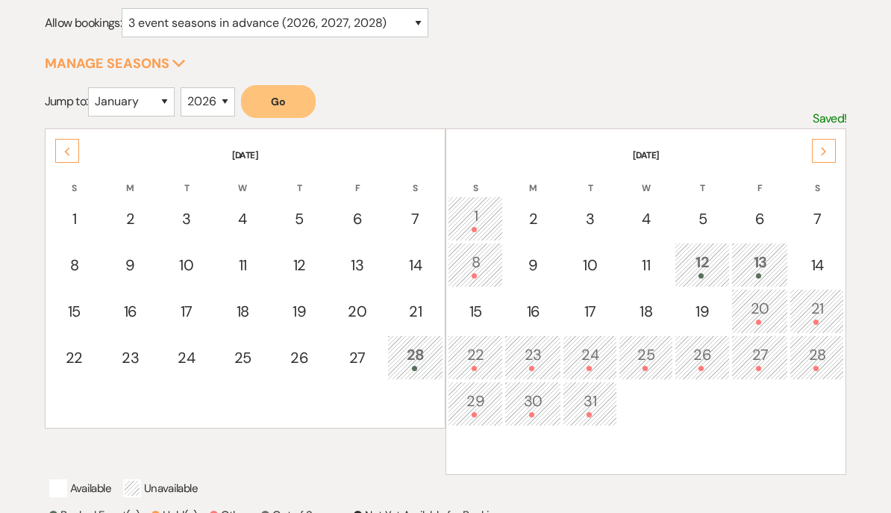
click at [831, 143] on div "Next" at bounding box center [824, 151] width 24 height 24
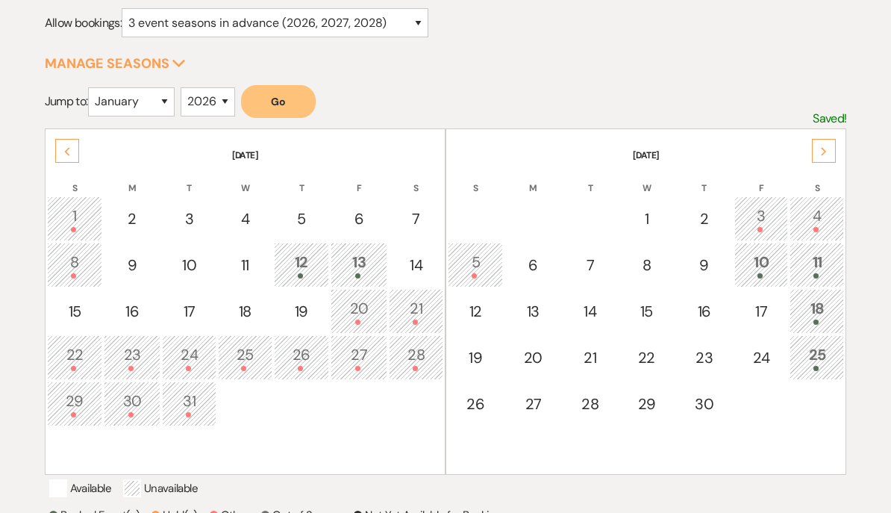
click at [830, 152] on div "Next" at bounding box center [824, 151] width 24 height 24
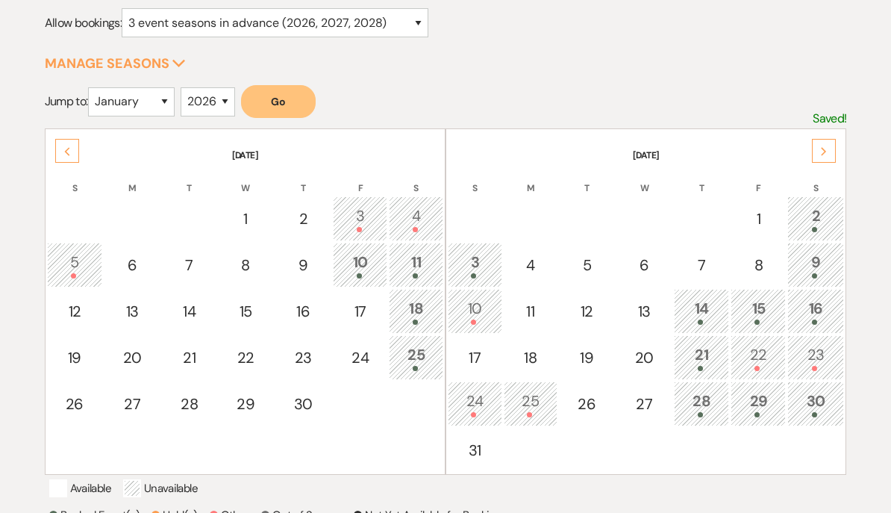
click at [836, 149] on div "Next" at bounding box center [824, 151] width 24 height 24
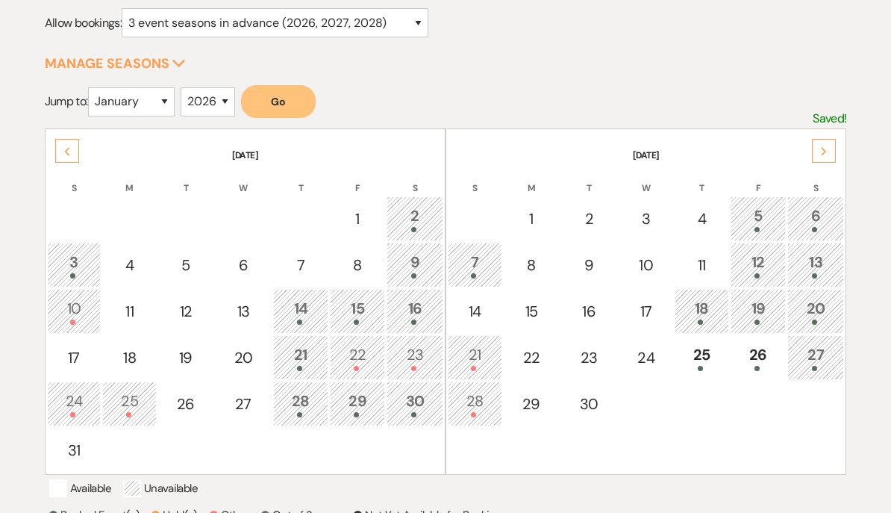
click at [823, 151] on icon "Next" at bounding box center [823, 151] width 7 height 9
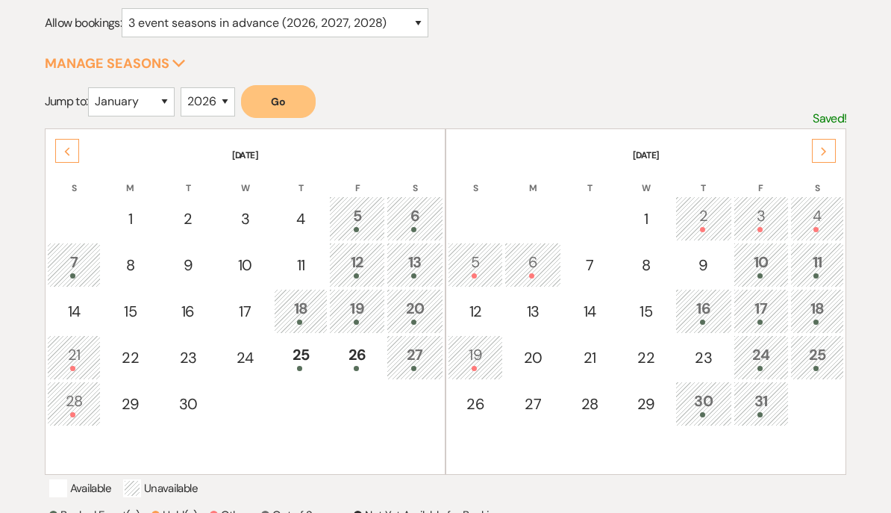
click at [828, 148] on div "Next" at bounding box center [824, 151] width 24 height 24
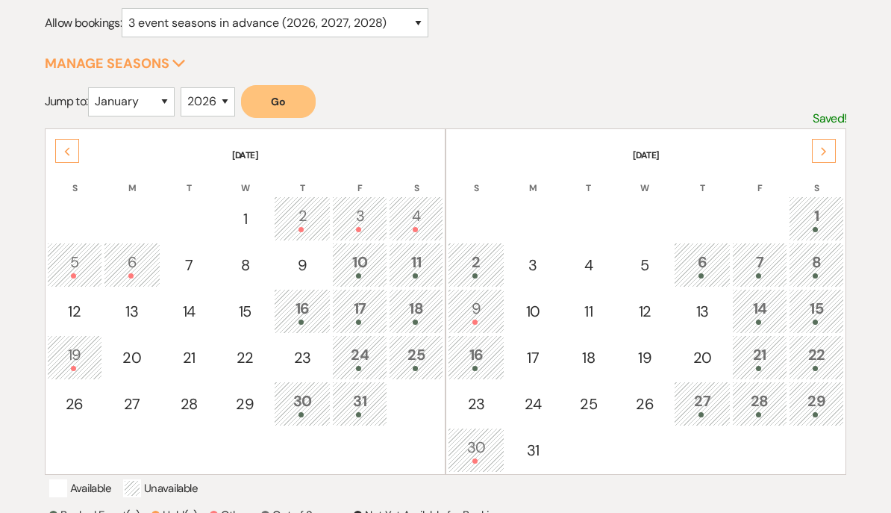
click at [822, 149] on icon "Next" at bounding box center [823, 151] width 7 height 9
